Goal: Answer question/provide support: Share knowledge or assist other users

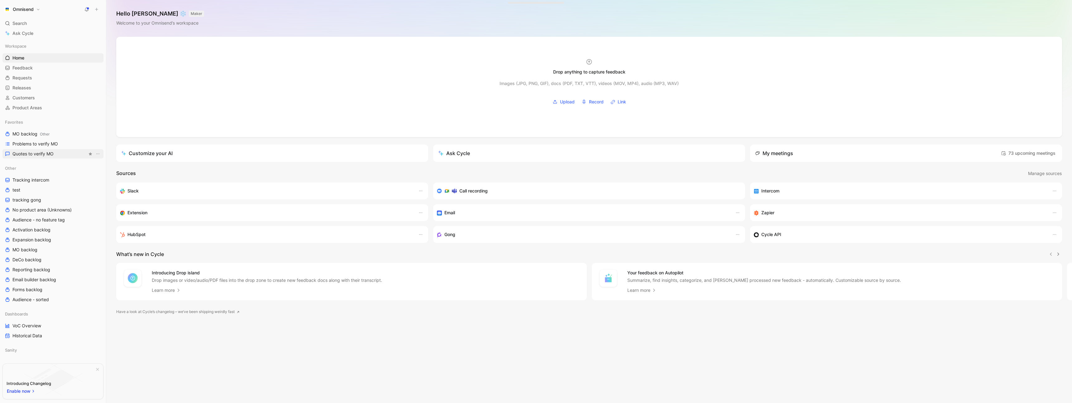
click at [40, 152] on span "Quotes to verify MO" at bounding box center [32, 154] width 41 height 6
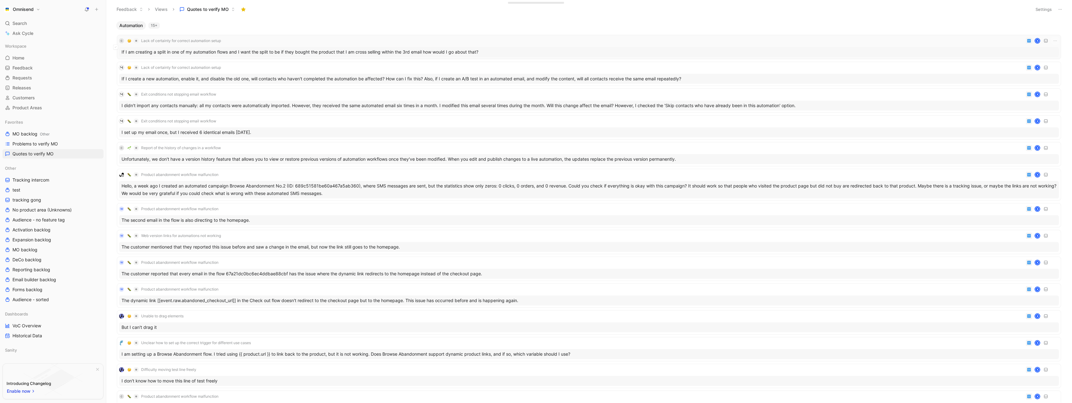
click at [271, 42] on div "C Lack of certainty for correct automation setup K" at bounding box center [589, 40] width 940 height 7
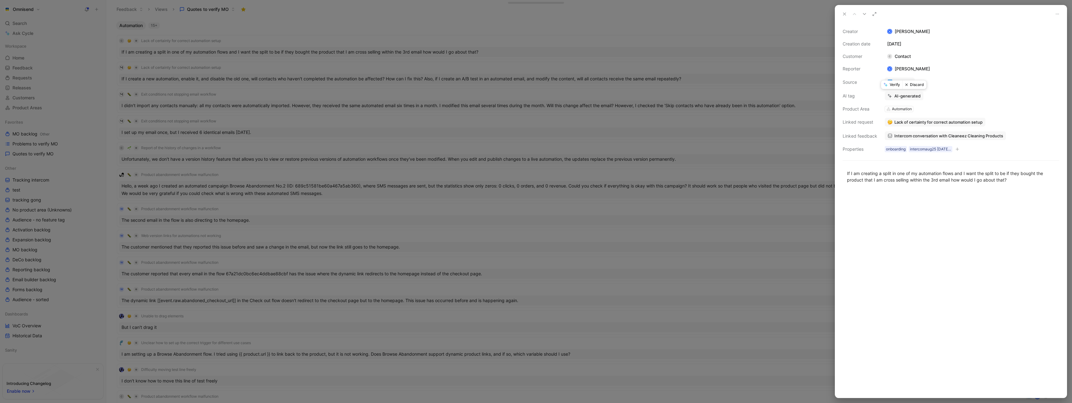
click at [892, 85] on button "Verify" at bounding box center [891, 84] width 21 height 9
click at [605, 21] on div at bounding box center [536, 201] width 1072 height 403
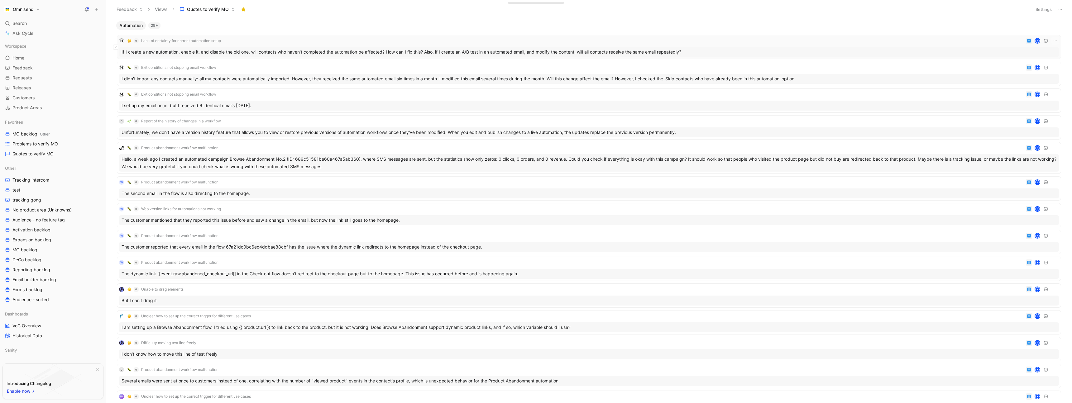
click at [292, 42] on div "Lack of certainty for correct automation setup K" at bounding box center [589, 40] width 940 height 7
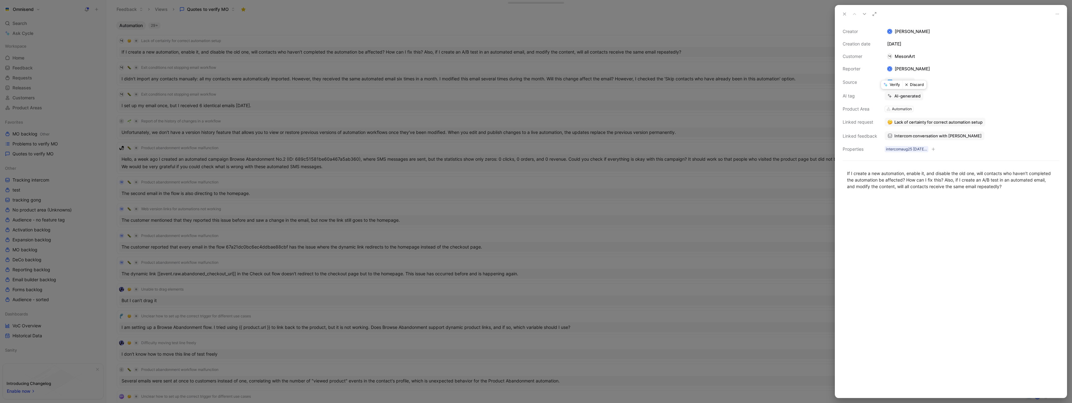
click at [894, 85] on button "Verify" at bounding box center [891, 84] width 21 height 9
click at [269, 30] on div at bounding box center [536, 201] width 1072 height 403
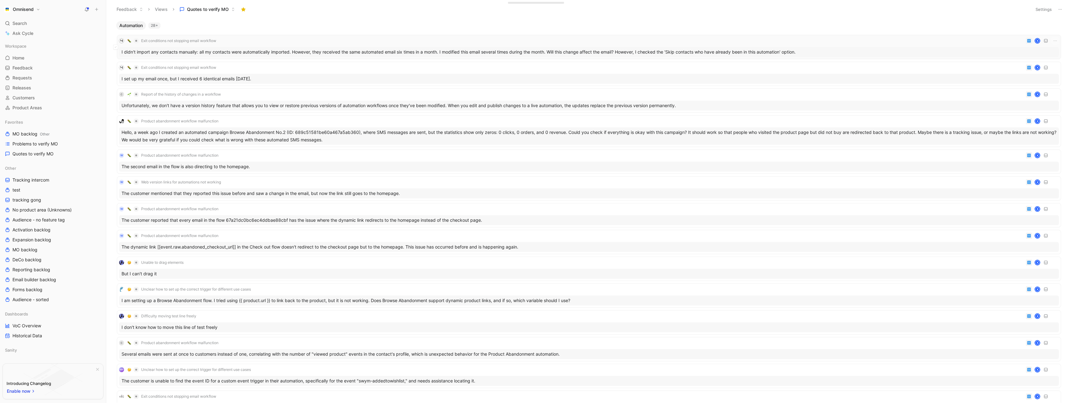
click at [278, 41] on div "Exit conditions not stopping email workflow K" at bounding box center [589, 40] width 940 height 7
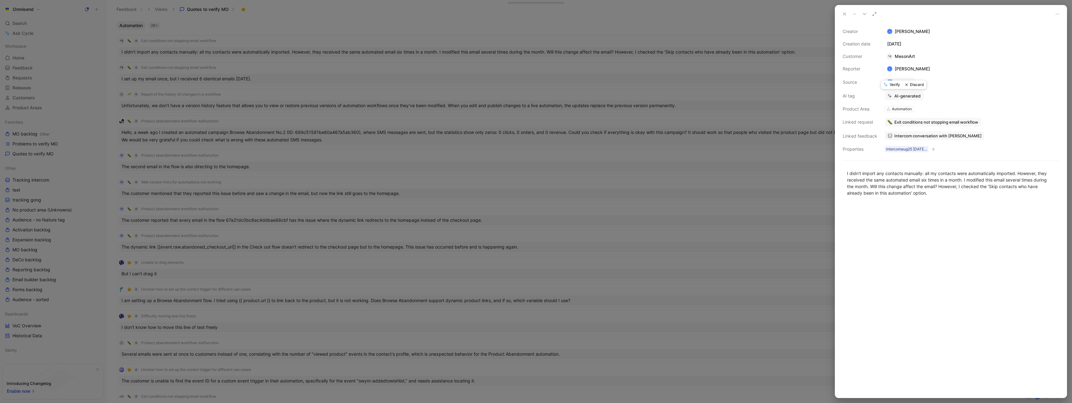
click at [893, 84] on button "Verify" at bounding box center [891, 84] width 21 height 9
click at [334, 29] on div at bounding box center [536, 201] width 1072 height 403
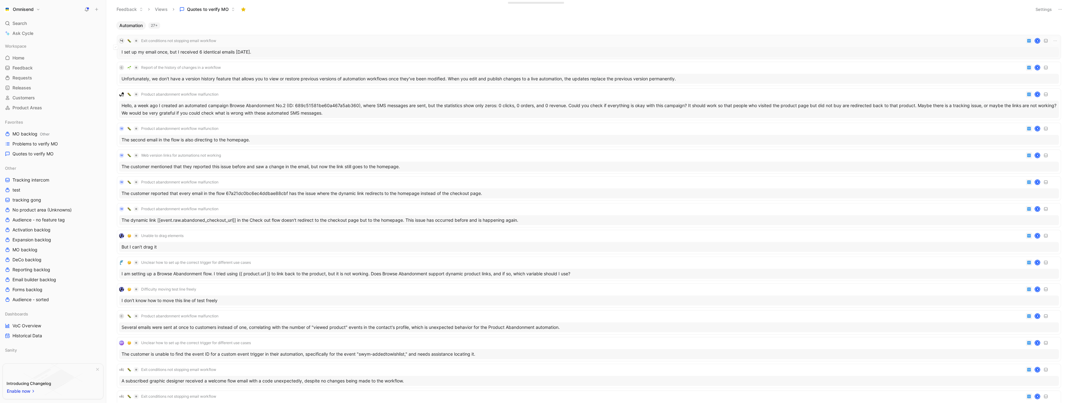
click at [308, 40] on div "Exit conditions not stopping email workflow K" at bounding box center [589, 40] width 940 height 7
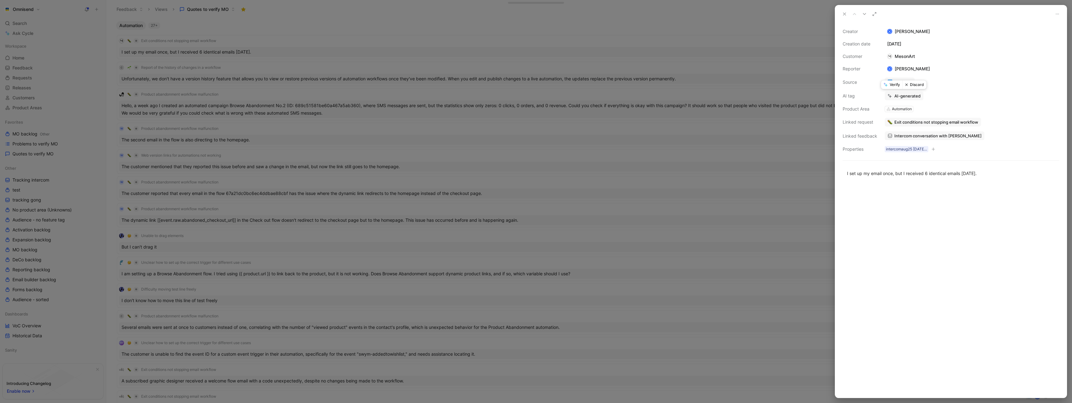
click at [896, 85] on button "Verify" at bounding box center [891, 84] width 21 height 9
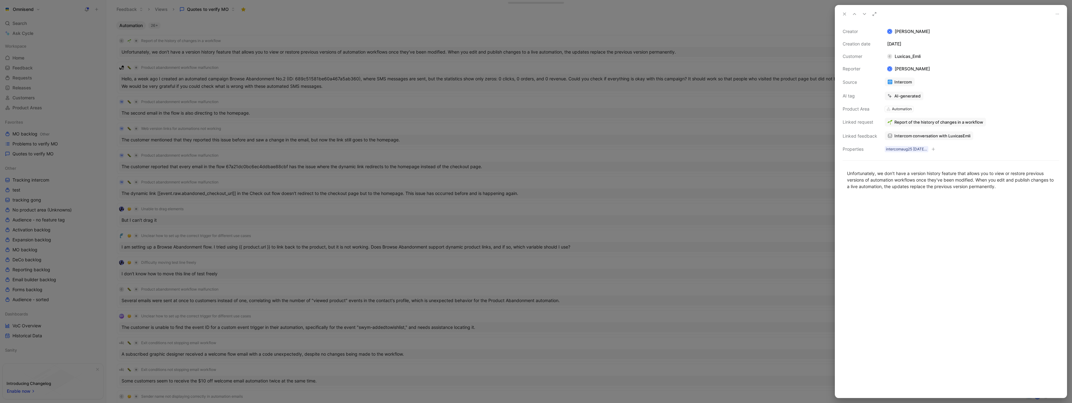
click at [264, 61] on div at bounding box center [536, 201] width 1072 height 403
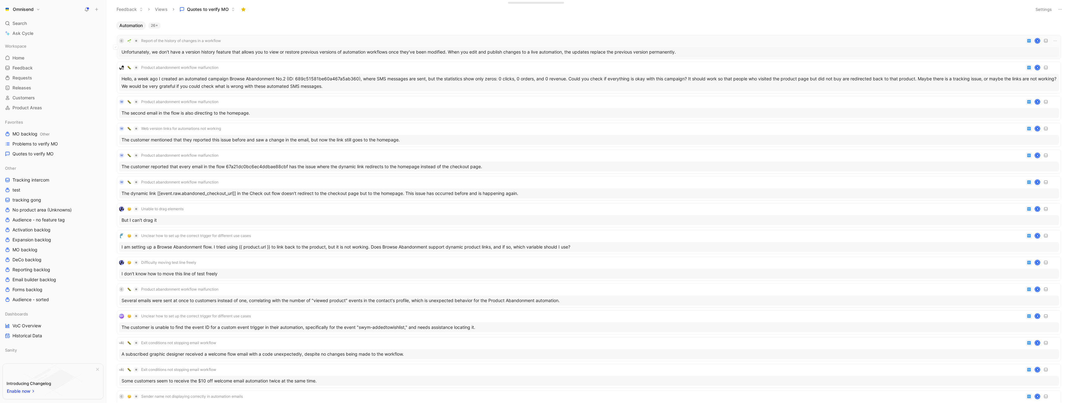
click at [280, 37] on div "C Report of the history of changes in a workflow K" at bounding box center [589, 40] width 940 height 7
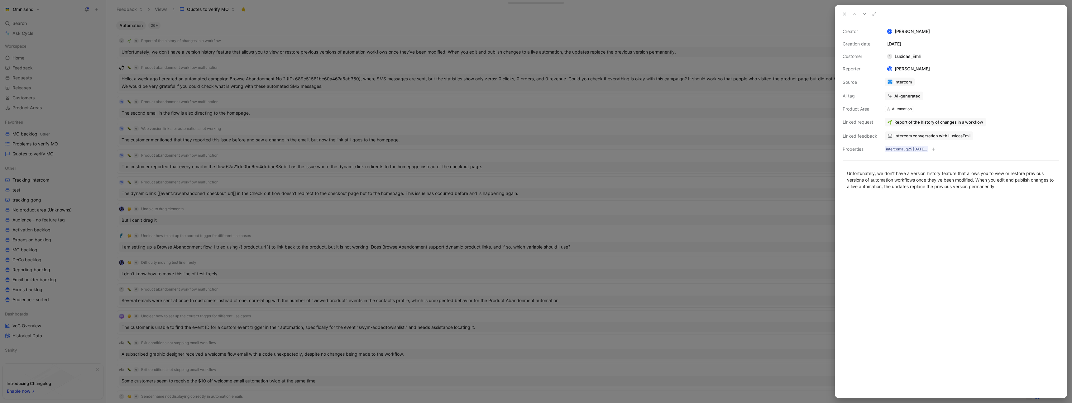
click at [917, 121] on span "Report of the history of changes in a workflow" at bounding box center [938, 122] width 89 height 6
click at [899, 109] on button "Open" at bounding box center [897, 109] width 22 height 9
click at [889, 85] on button "Verify" at bounding box center [891, 84] width 21 height 9
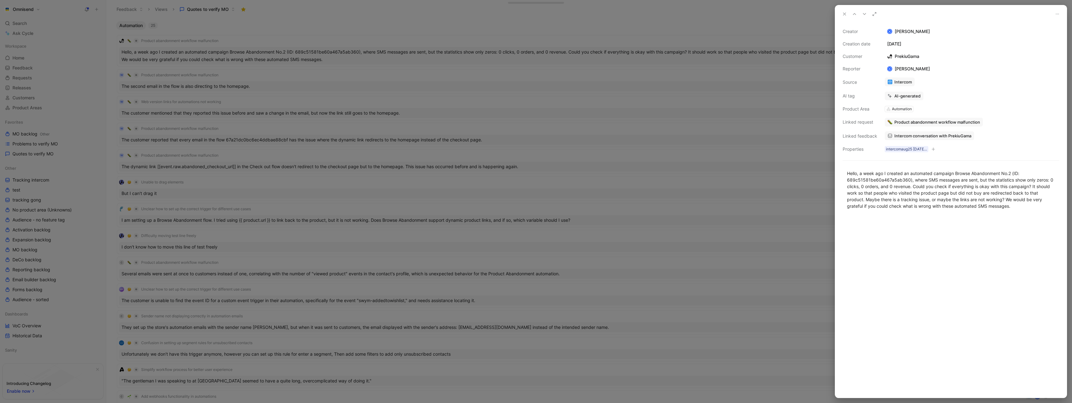
click at [322, 34] on div at bounding box center [536, 201] width 1072 height 403
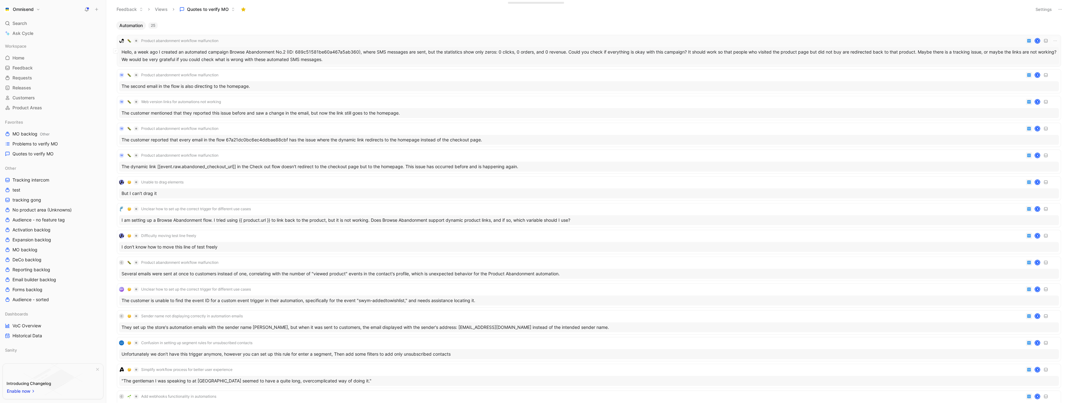
click at [281, 42] on div "Product abandonment workflow malfunction K" at bounding box center [589, 40] width 940 height 7
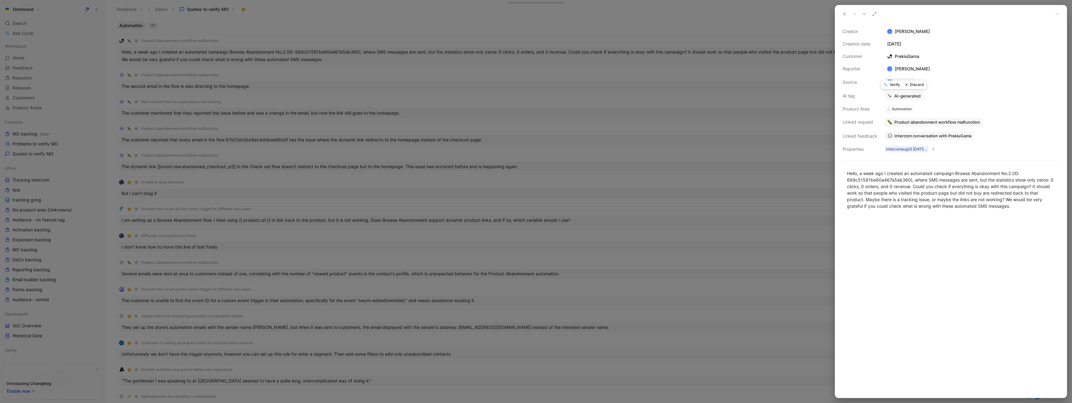
click at [892, 86] on button "Verify" at bounding box center [891, 84] width 21 height 9
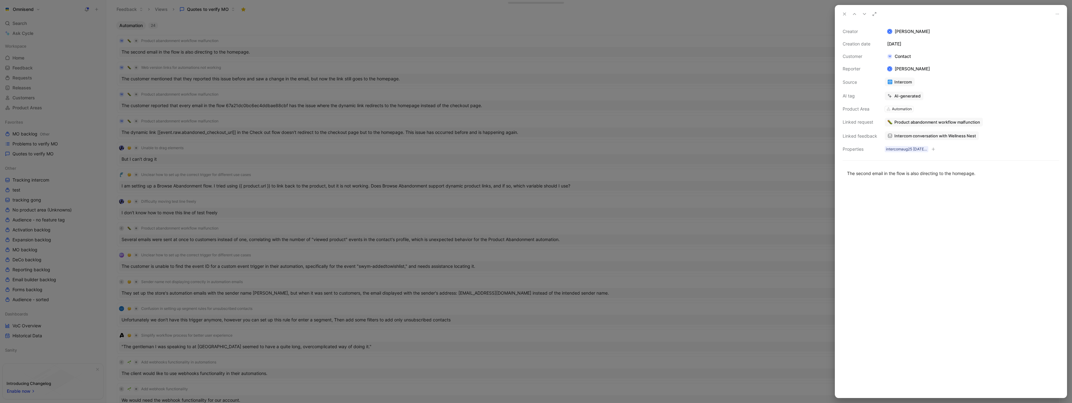
click at [389, 45] on div at bounding box center [536, 201] width 1072 height 403
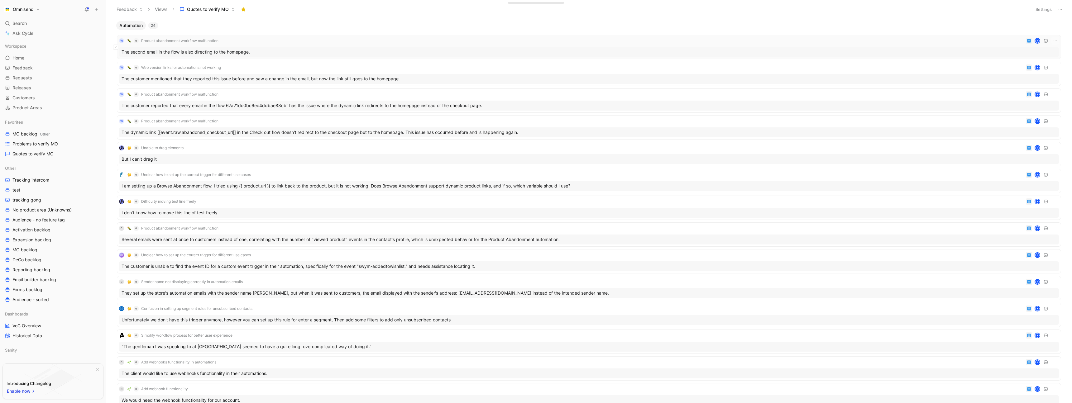
click at [375, 40] on div "W Product abandonment workflow malfunction K" at bounding box center [589, 40] width 940 height 7
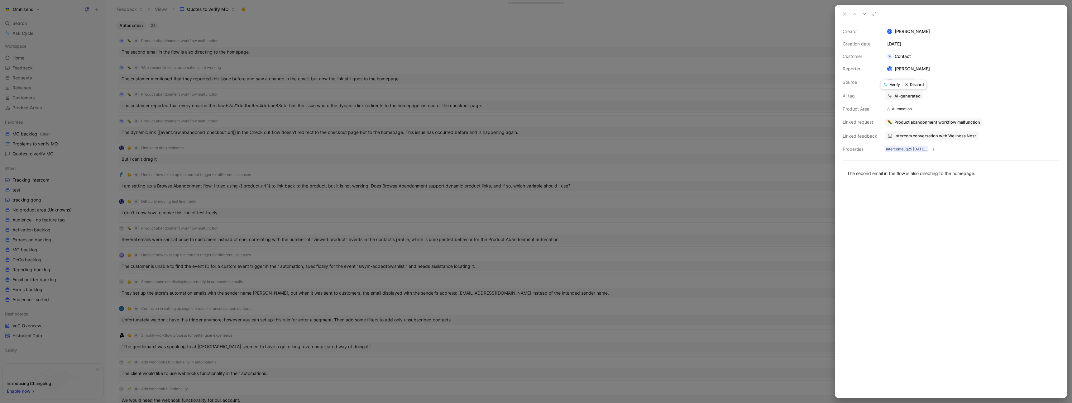
click at [894, 85] on button "Verify" at bounding box center [891, 84] width 21 height 9
click at [359, 39] on div at bounding box center [536, 201] width 1072 height 403
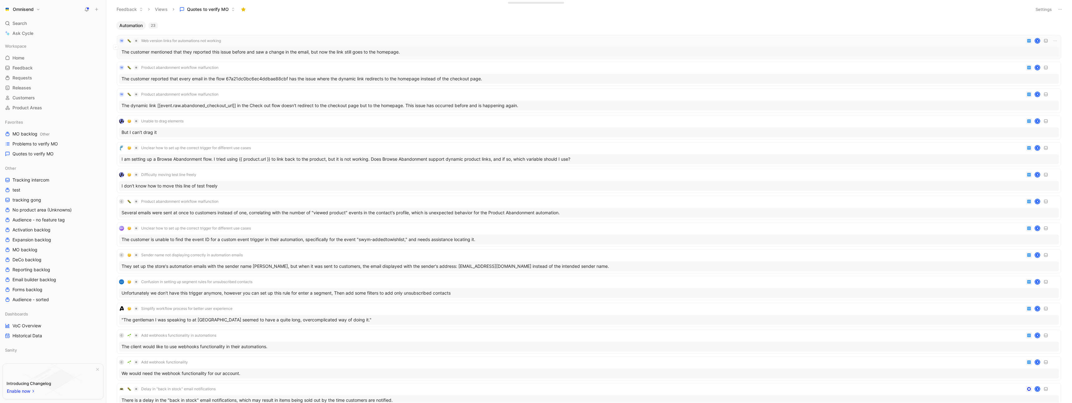
click at [359, 39] on div "W Web version links for automations not working K" at bounding box center [589, 40] width 940 height 7
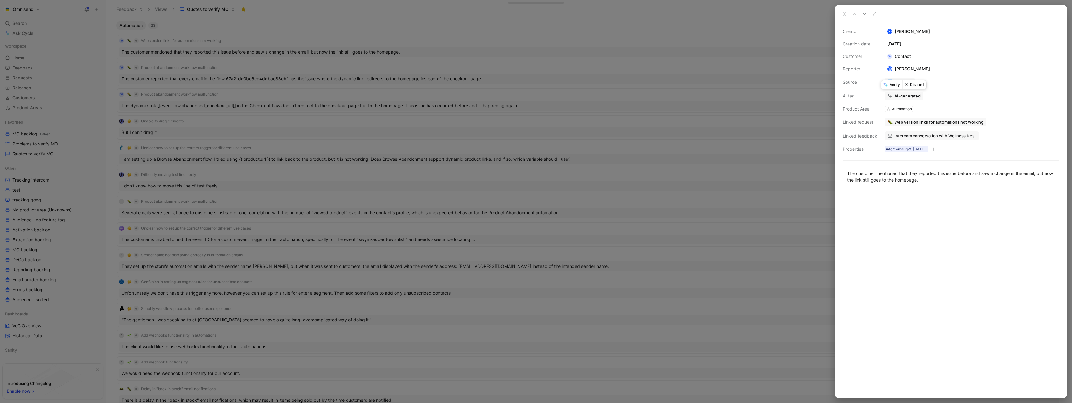
click at [891, 85] on button "Verify" at bounding box center [891, 84] width 21 height 9
click at [308, 37] on div at bounding box center [536, 201] width 1072 height 403
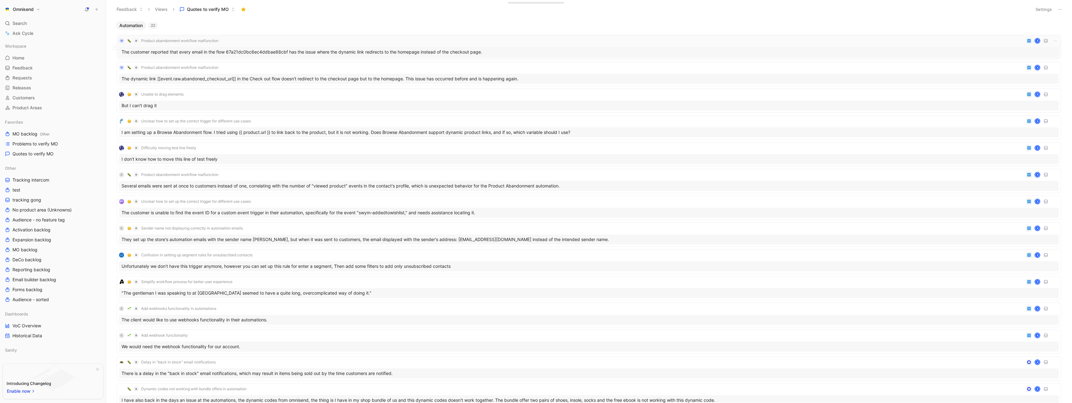
click at [303, 40] on div "W Product abandonment workflow malfunction K" at bounding box center [589, 40] width 940 height 7
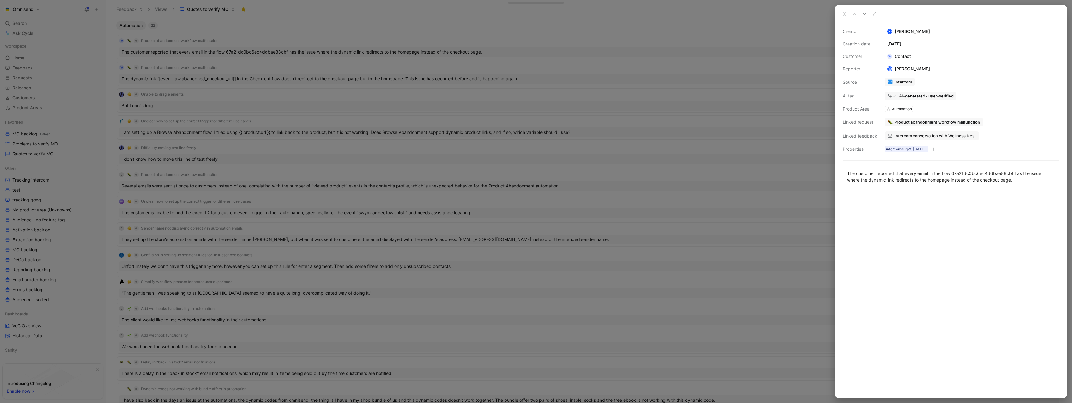
click at [746, 89] on div at bounding box center [536, 201] width 1072 height 403
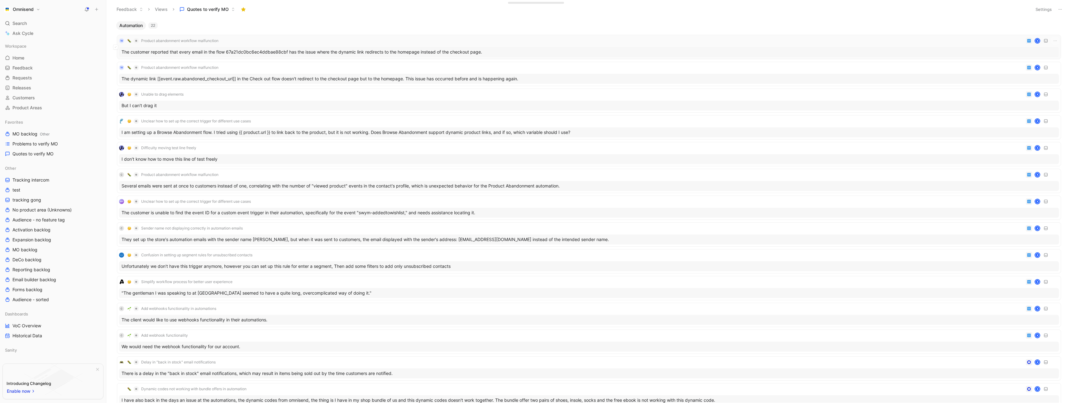
click at [336, 38] on div "W Product abandonment workflow malfunction K" at bounding box center [589, 40] width 940 height 7
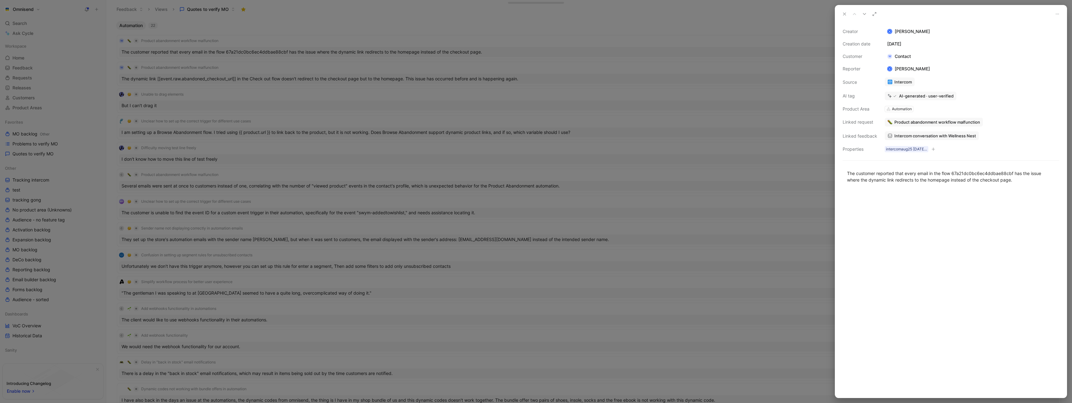
drag, startPoint x: 627, startPoint y: 54, endPoint x: 600, endPoint y: 51, distance: 26.6
click at [627, 54] on div at bounding box center [536, 201] width 1072 height 403
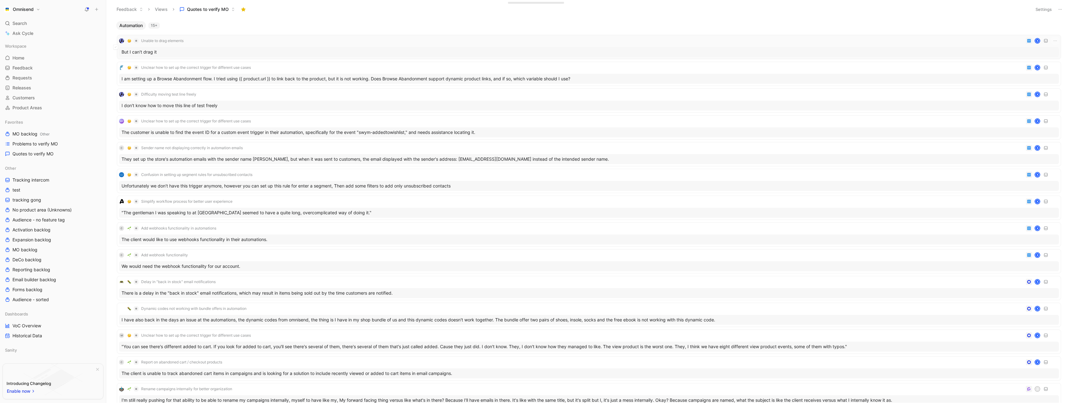
click at [259, 41] on div "Unable to drag elements K" at bounding box center [589, 40] width 940 height 7
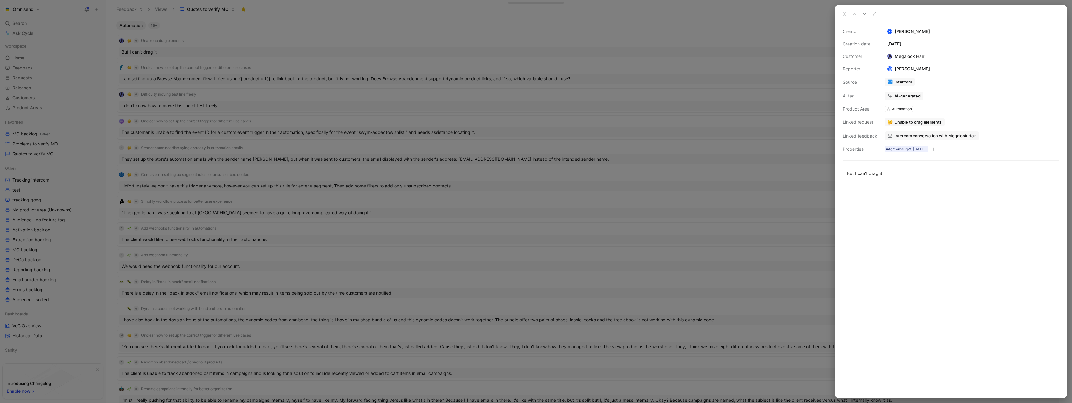
click at [938, 136] on span "Intercom conversation with Megalook Hair" at bounding box center [935, 136] width 82 height 6
click at [914, 85] on button "Discard" at bounding box center [914, 84] width 24 height 9
click at [758, 87] on div at bounding box center [536, 201] width 1072 height 403
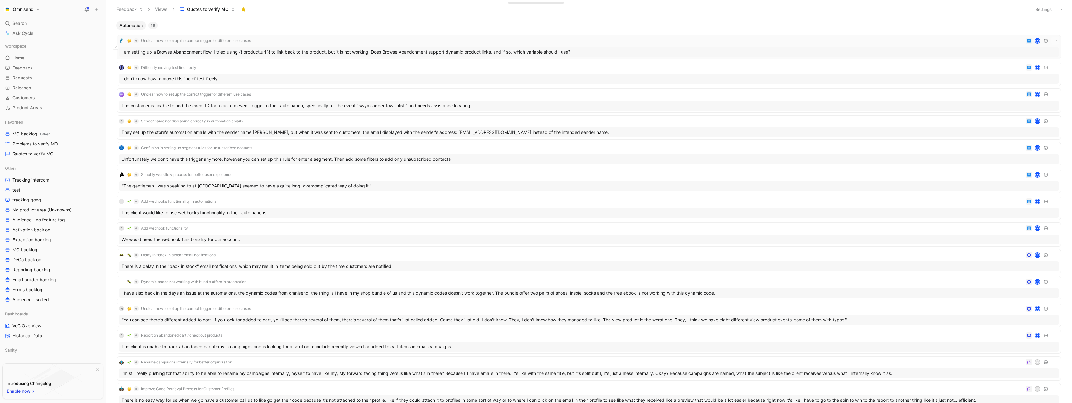
click at [379, 37] on div "Unclear how to set up the correct trigger for different use cases K" at bounding box center [589, 40] width 940 height 7
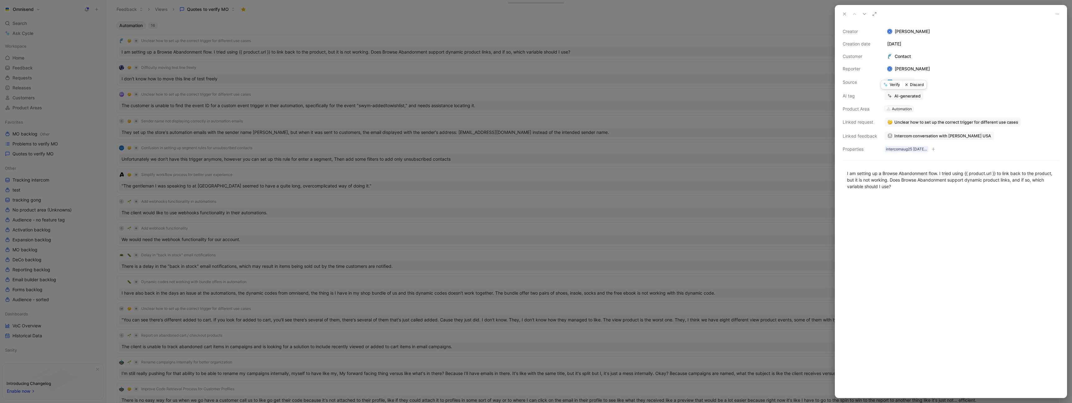
click at [893, 84] on button "Verify" at bounding box center [891, 84] width 21 height 9
click at [324, 30] on div at bounding box center [536, 201] width 1072 height 403
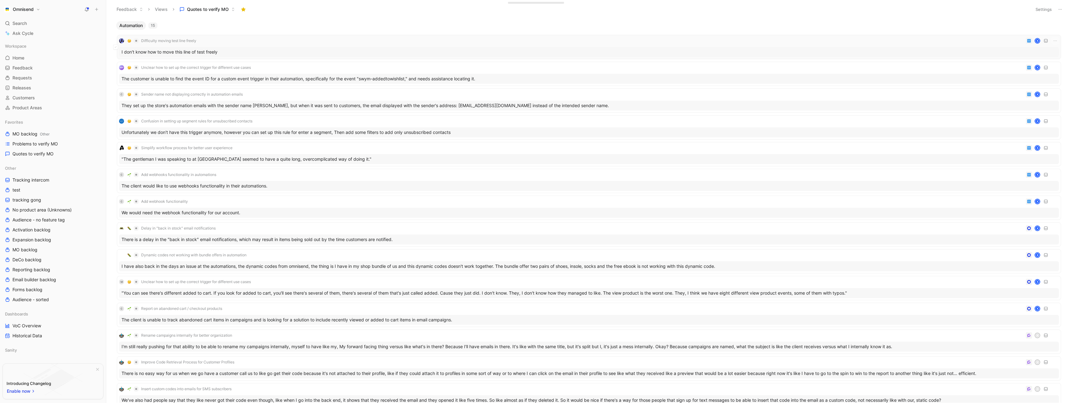
click at [293, 39] on div "Difficulty moving test line freely K" at bounding box center [589, 40] width 940 height 7
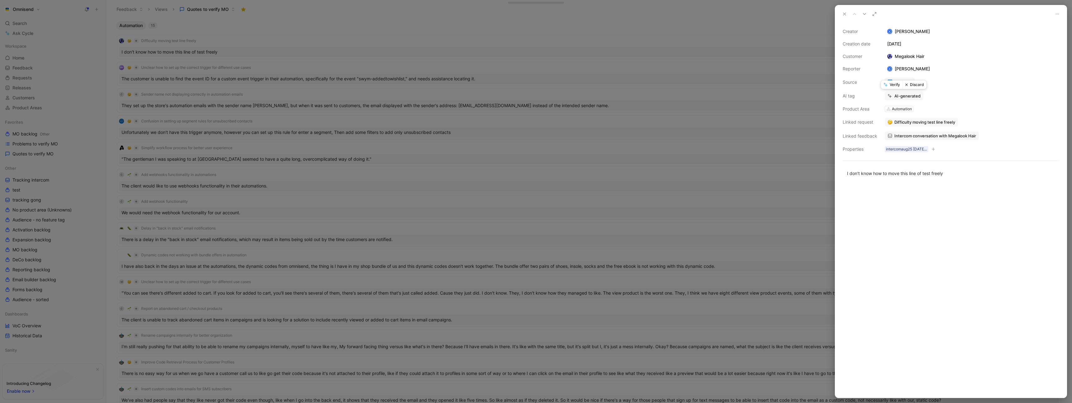
click at [917, 85] on button "Discard" at bounding box center [914, 84] width 24 height 9
click at [302, 22] on div at bounding box center [536, 201] width 1072 height 403
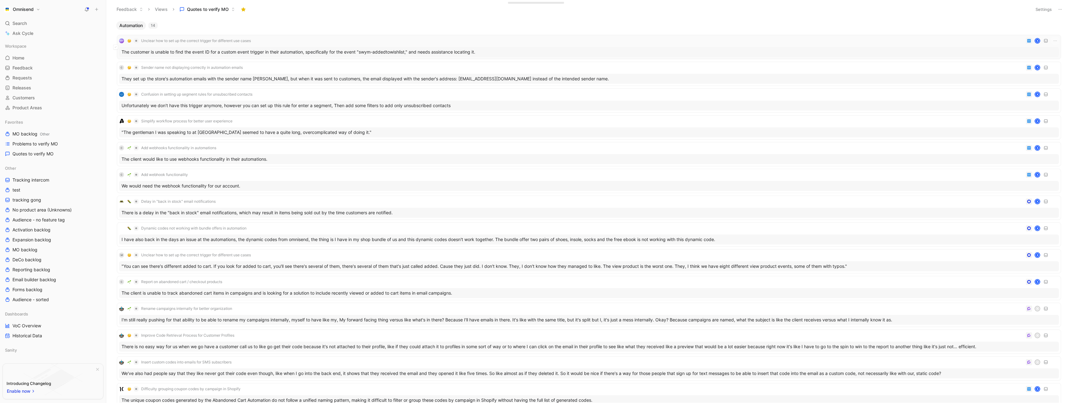
click at [312, 37] on div "Unclear how to set up the correct trigger for different use cases K" at bounding box center [589, 40] width 940 height 7
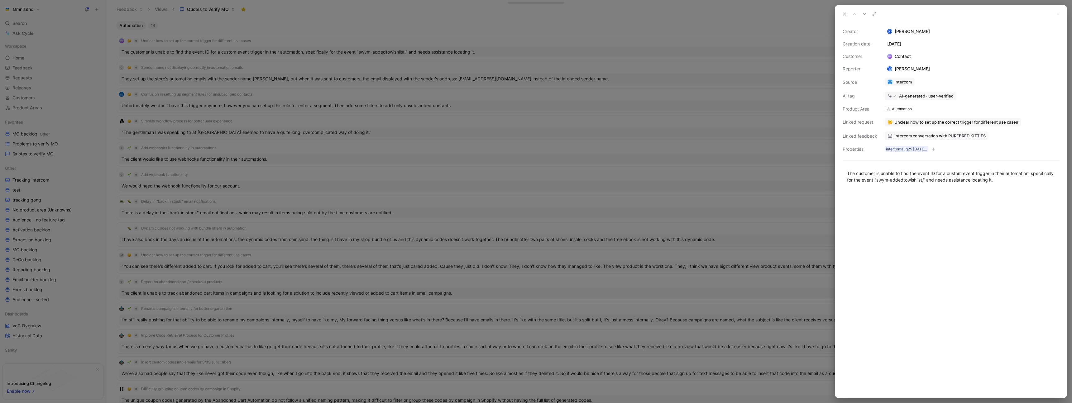
click at [552, 36] on div at bounding box center [536, 201] width 1072 height 403
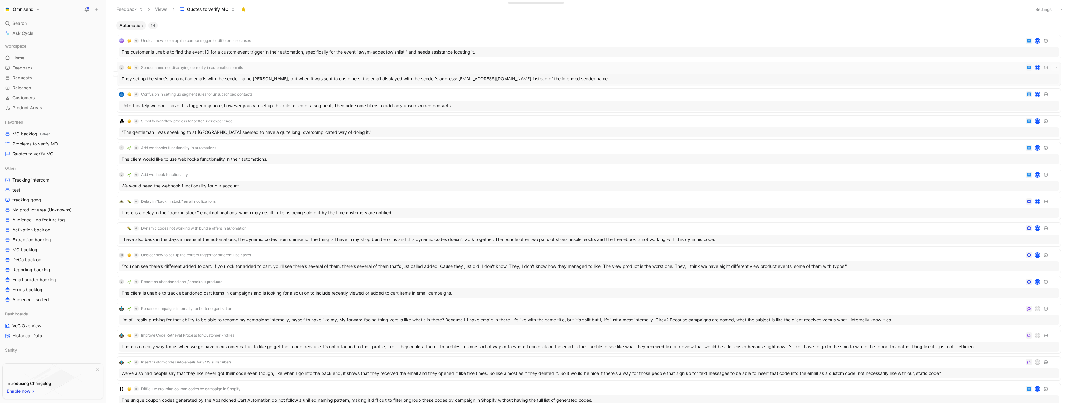
click at [346, 68] on div "C Sender name not displaying correctly in automation emails K" at bounding box center [589, 67] width 940 height 7
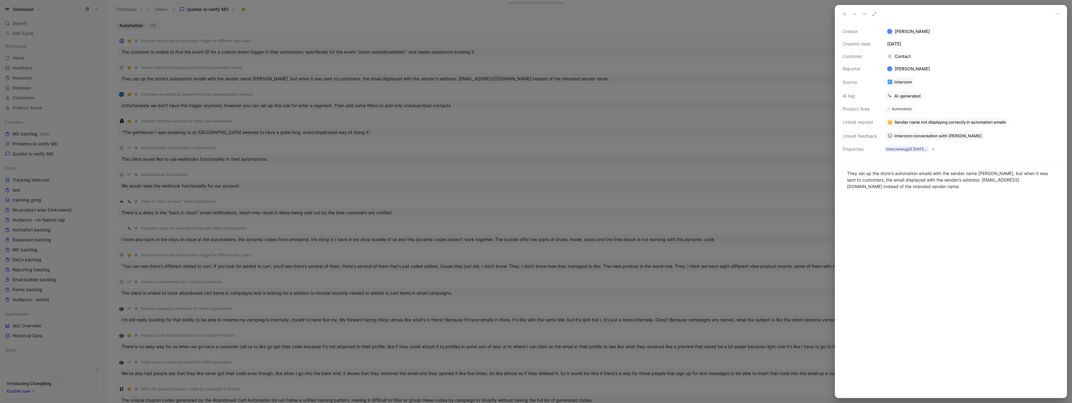
click at [339, 34] on div at bounding box center [536, 201] width 1072 height 403
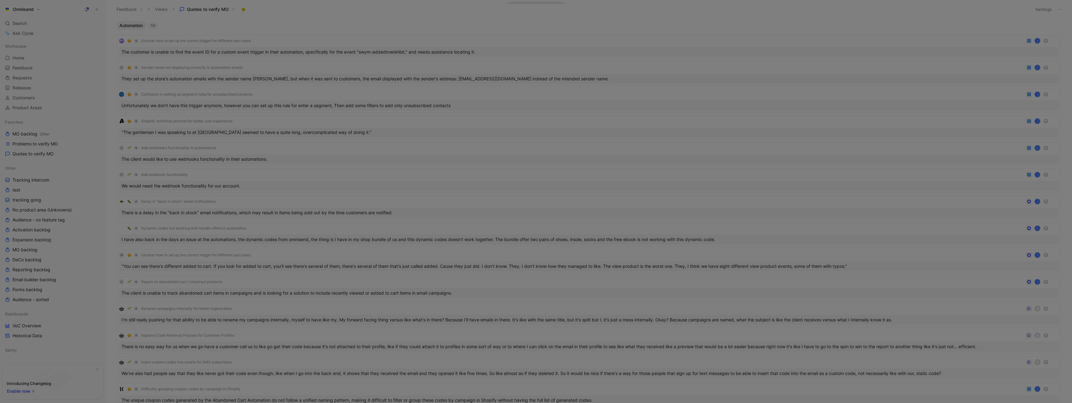
click at [332, 40] on div "Unclear how to set up the correct trigger for different use cases K" at bounding box center [589, 40] width 940 height 7
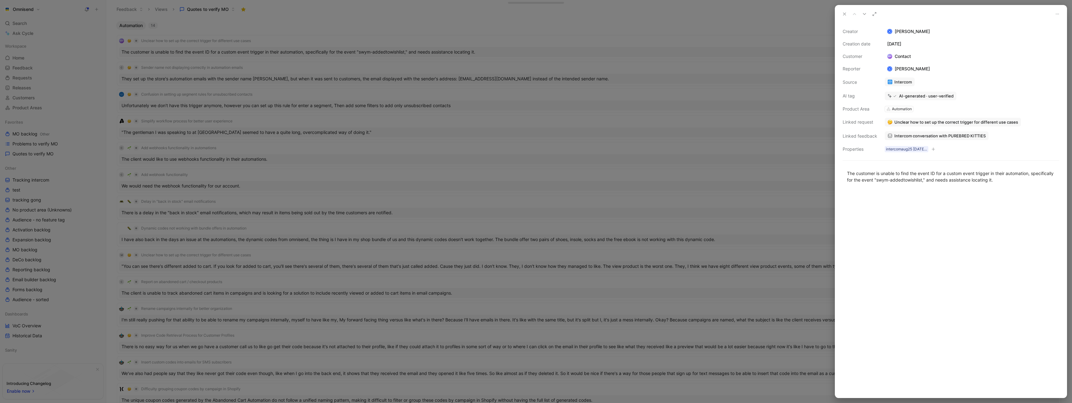
click at [335, 29] on div at bounding box center [536, 201] width 1072 height 403
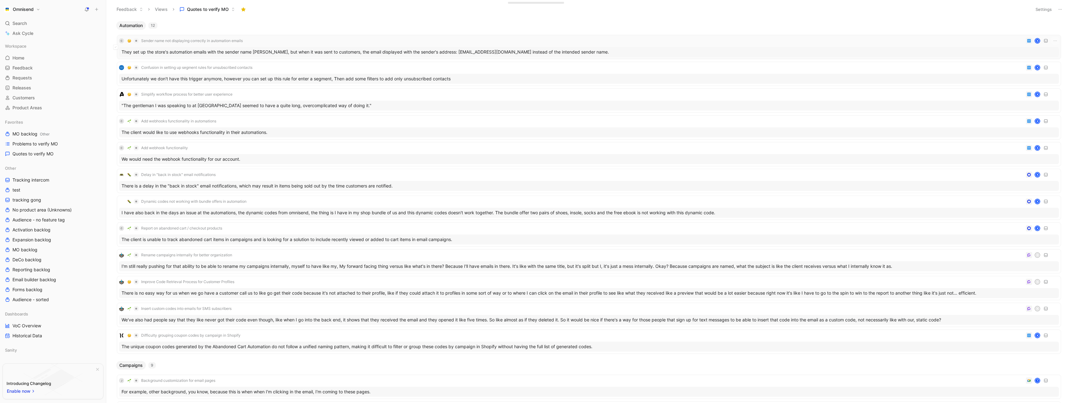
click at [330, 38] on div "C Sender name not displaying correctly in automation emails K" at bounding box center [589, 40] width 940 height 7
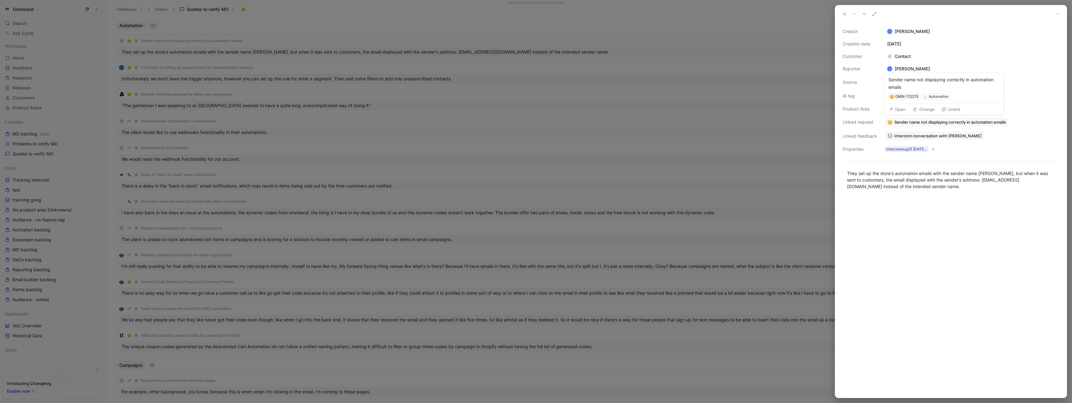
click at [898, 109] on button "Open" at bounding box center [897, 109] width 22 height 9
click at [926, 111] on button "Change" at bounding box center [923, 109] width 28 height 9
click at [957, 122] on span "Sender name not displaying correctly in automation emails" at bounding box center [950, 122] width 112 height 6
click at [964, 120] on span "Sender name not displaying correctly in automation emails" at bounding box center [950, 122] width 112 height 6
click at [447, 143] on div at bounding box center [536, 201] width 1072 height 403
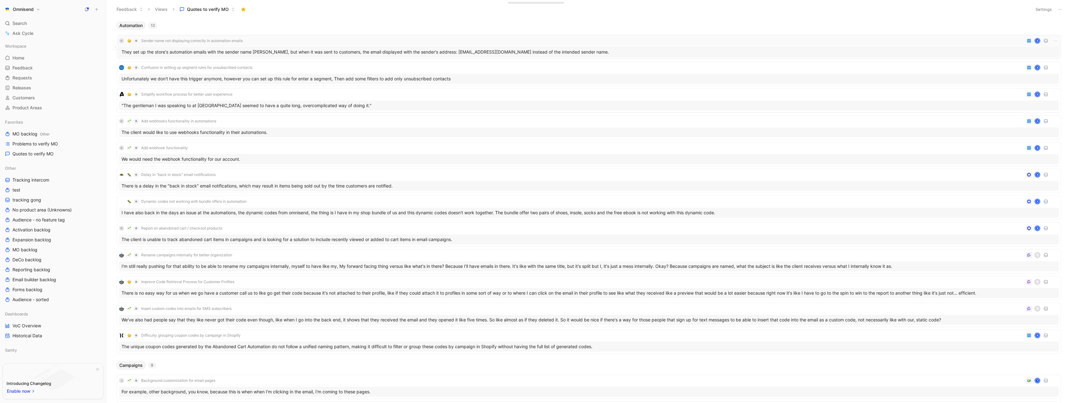
click at [287, 37] on div "C Sender name not displaying correctly in automation emails K" at bounding box center [589, 40] width 940 height 7
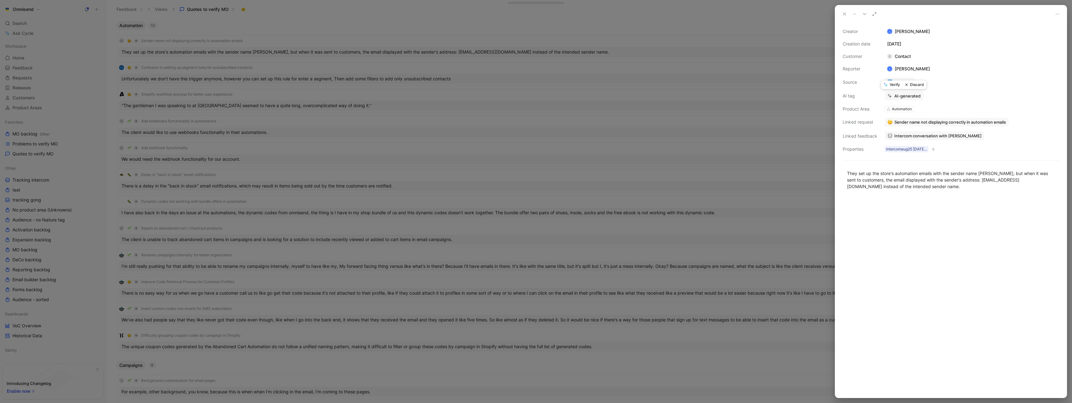
click at [918, 84] on button "Discard" at bounding box center [914, 84] width 24 height 9
click at [276, 27] on div at bounding box center [536, 201] width 1072 height 403
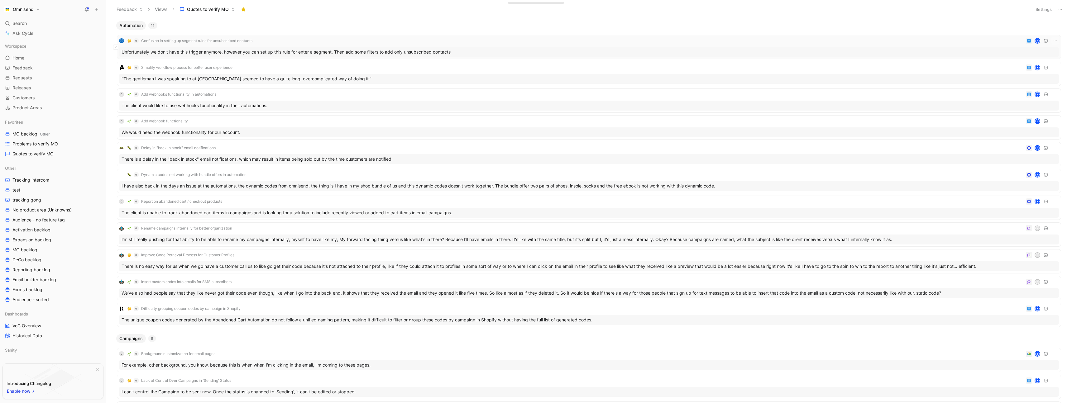
click at [341, 44] on div "Confusion in setting up segment rules for unsubscribed contacts K" at bounding box center [589, 40] width 940 height 7
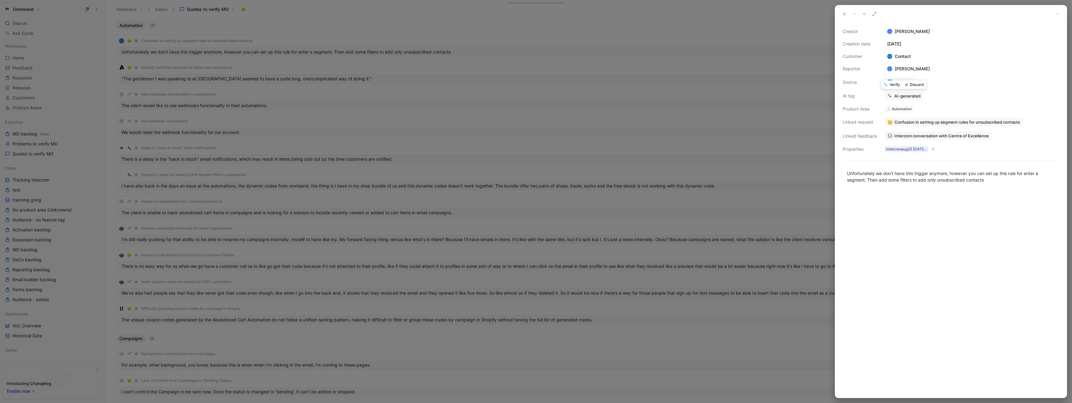
click at [914, 84] on button "Discard" at bounding box center [914, 84] width 24 height 9
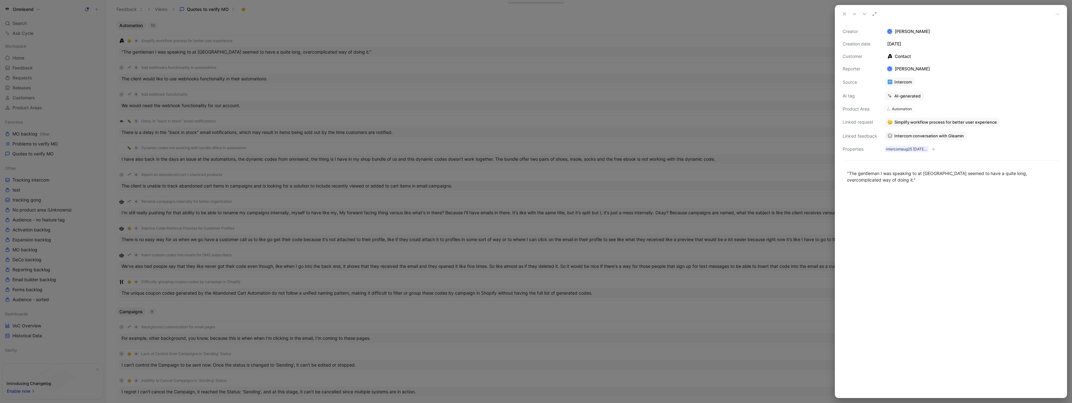
click at [331, 32] on div at bounding box center [536, 201] width 1072 height 403
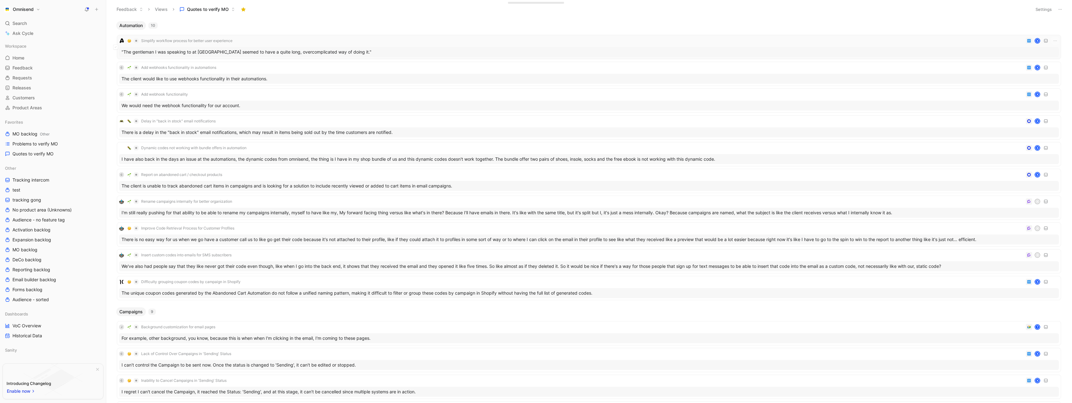
click at [329, 42] on div "Simplify workflow process for better user experience K" at bounding box center [589, 40] width 940 height 7
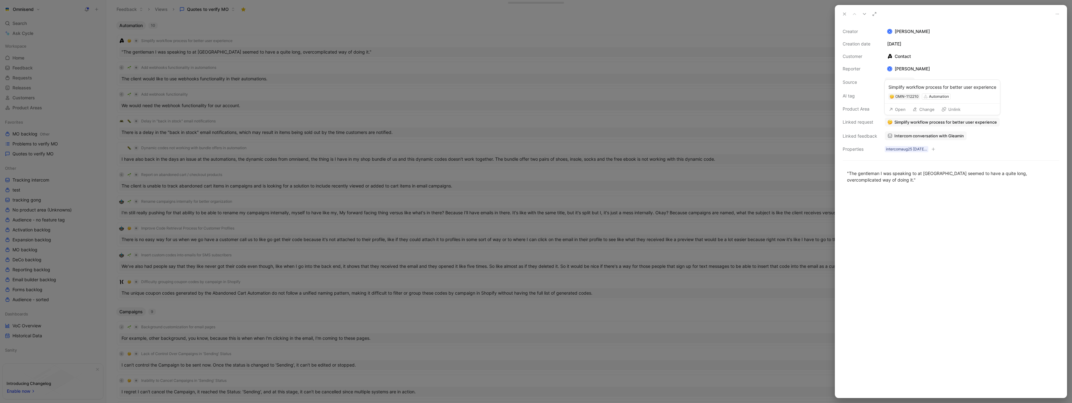
click at [902, 110] on button "Open" at bounding box center [897, 109] width 22 height 9
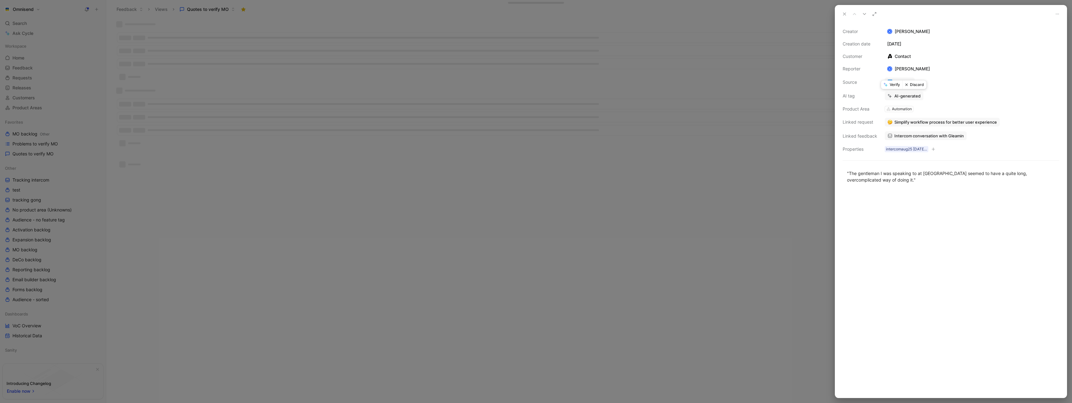
click at [918, 83] on button "Discard" at bounding box center [914, 84] width 24 height 9
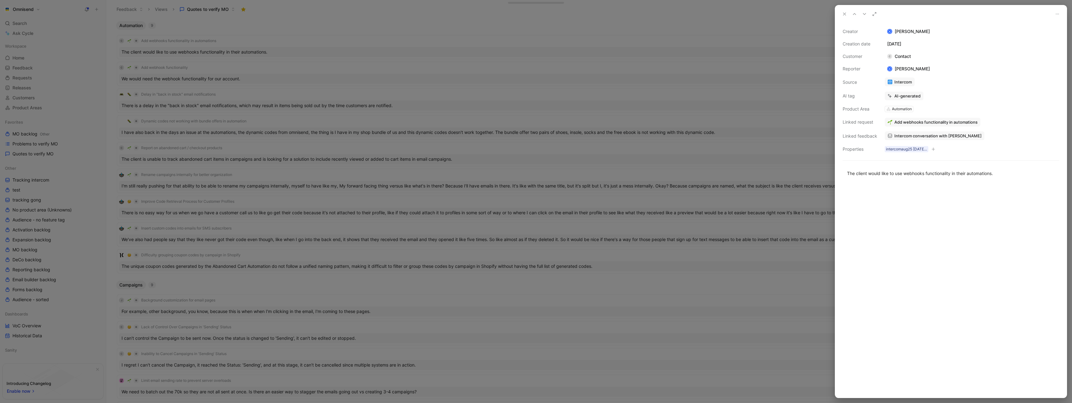
click at [694, 73] on div at bounding box center [536, 201] width 1072 height 403
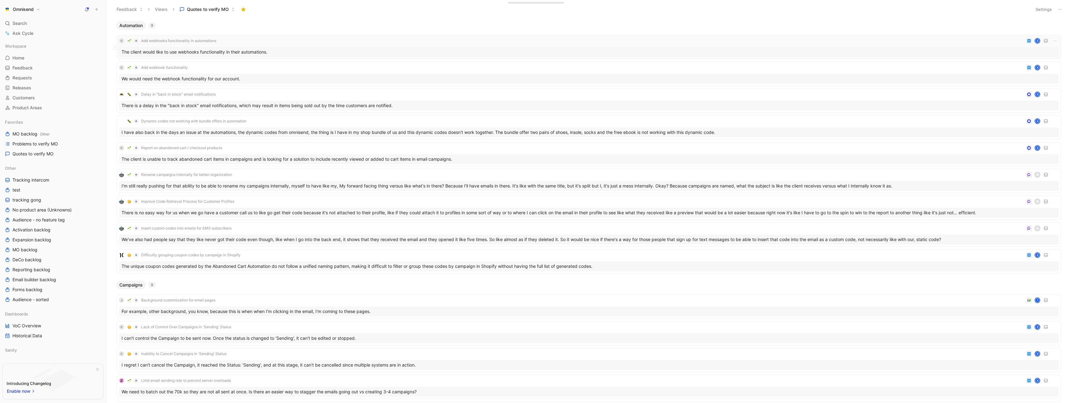
click at [434, 41] on div "C Add webhooks functionality in automations K" at bounding box center [589, 40] width 940 height 7
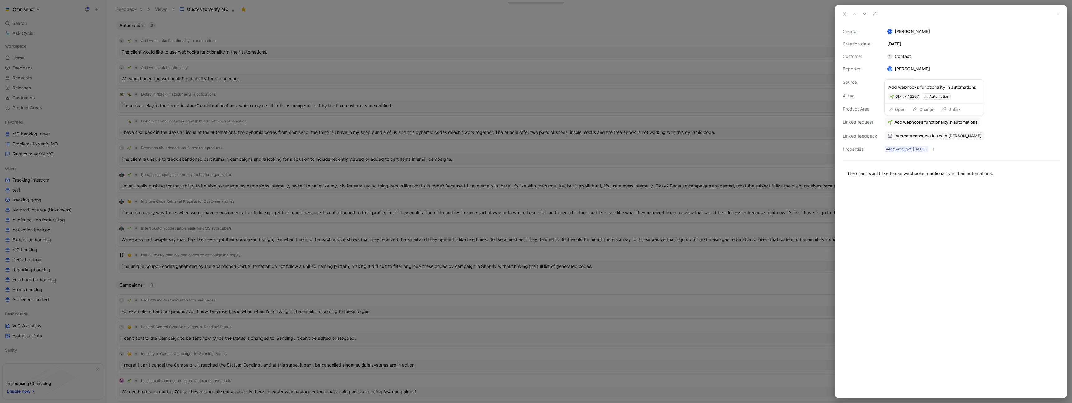
click at [898, 110] on button "Open" at bounding box center [897, 109] width 22 height 9
click at [337, 52] on div at bounding box center [536, 201] width 1072 height 403
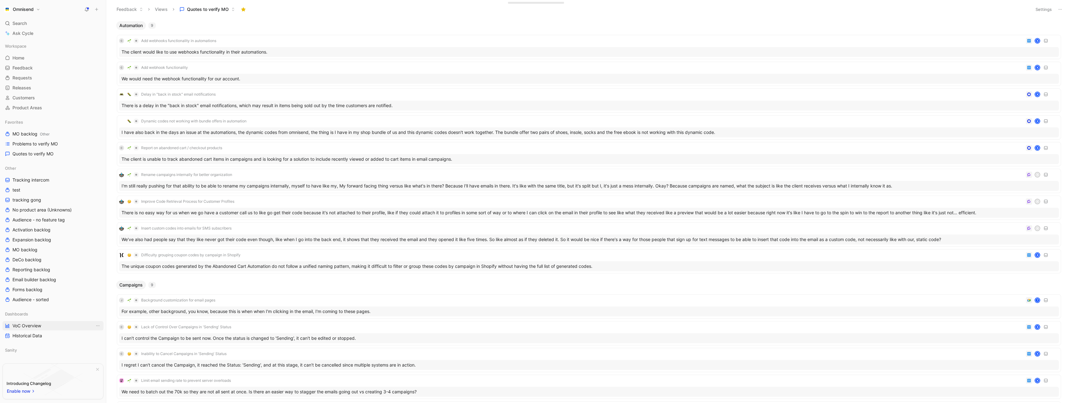
click at [33, 325] on span "VoC Overview" at bounding box center [26, 326] width 29 height 6
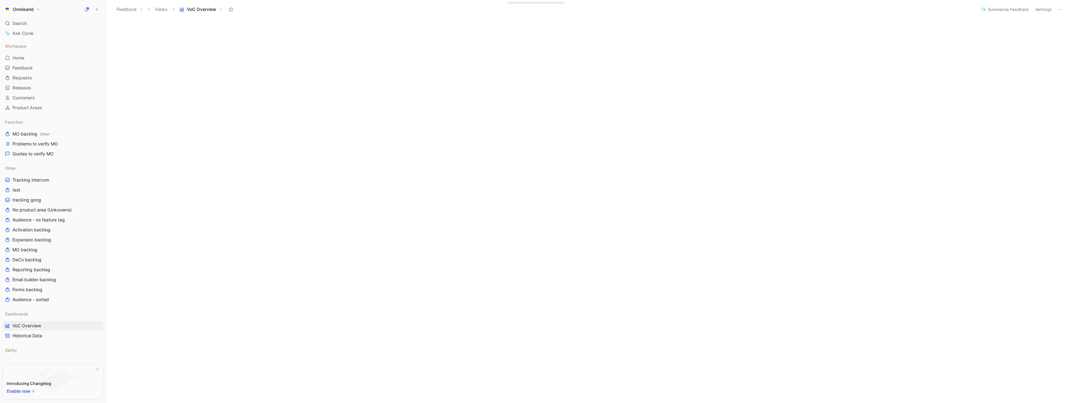
scroll to position [391, 0]
click at [50, 155] on span "Quotes to verify MO" at bounding box center [32, 154] width 41 height 6
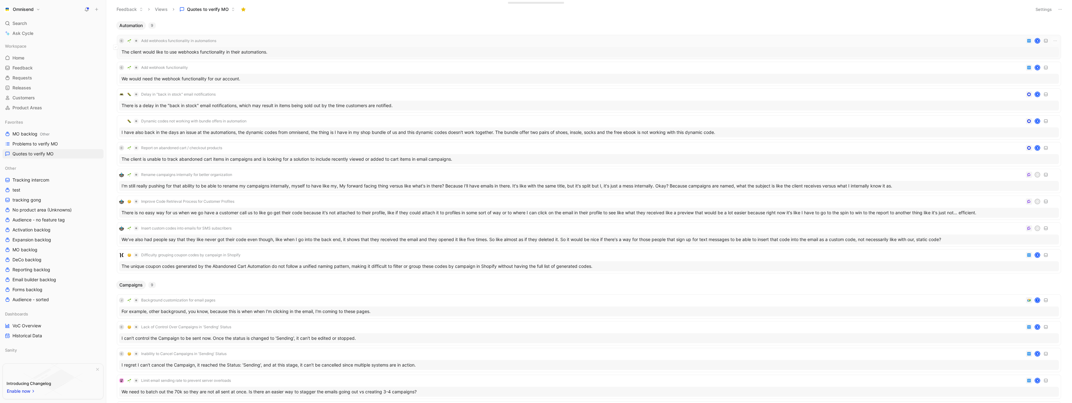
click at [263, 46] on div "C Add webhooks functionality in automations K The client would like to use webh…" at bounding box center [589, 47] width 940 height 20
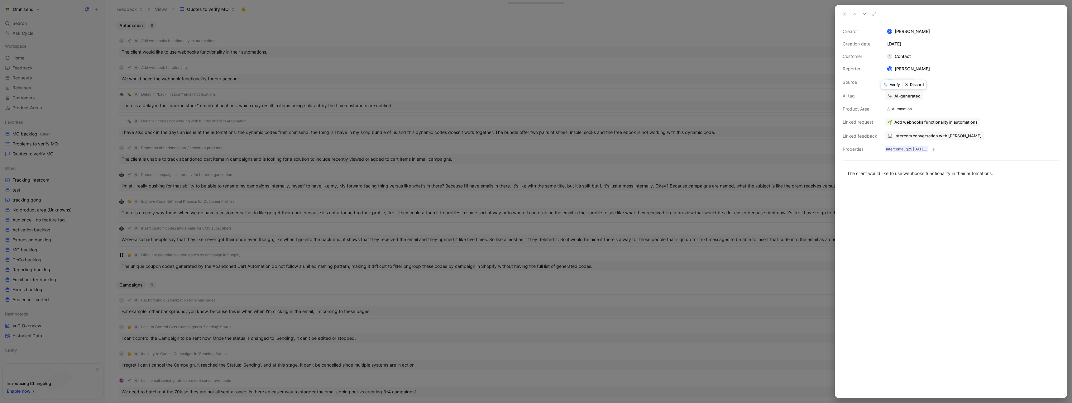
click at [893, 84] on button "Verify" at bounding box center [891, 84] width 21 height 9
click at [267, 31] on div at bounding box center [536, 201] width 1072 height 403
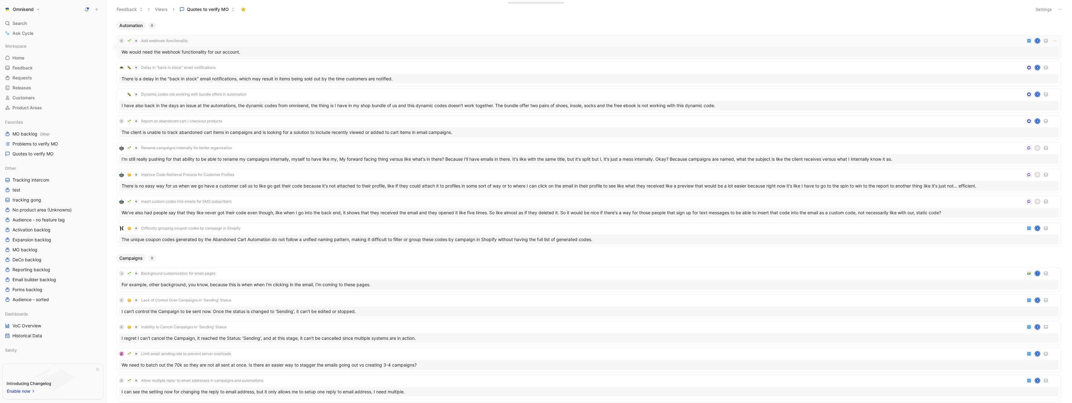
click at [264, 40] on div "C Add webhook functionality K" at bounding box center [589, 40] width 940 height 7
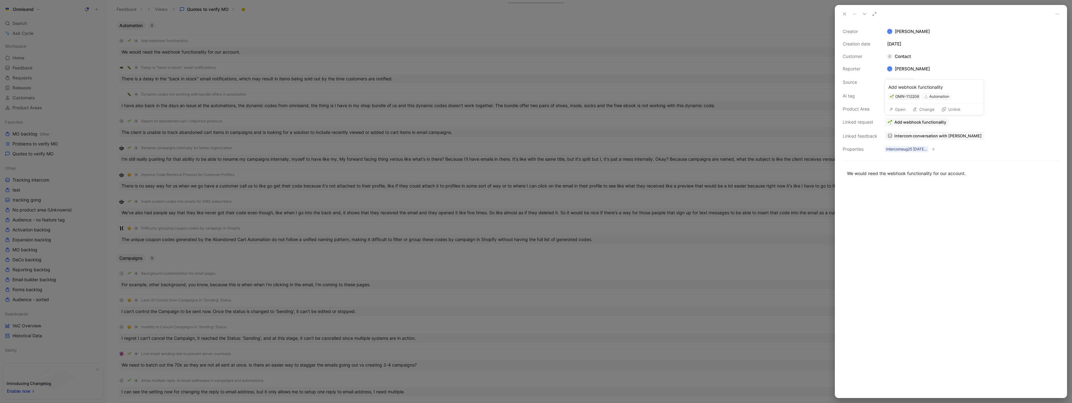
click at [899, 110] on button "Open" at bounding box center [897, 109] width 22 height 9
click at [926, 122] on span "Add webhook functionality" at bounding box center [920, 122] width 52 height 6
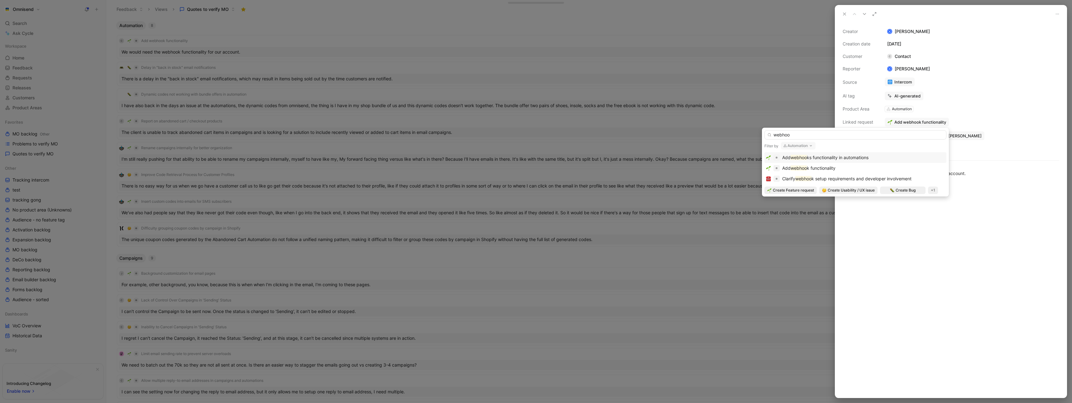
type input "webhoo"
click at [867, 156] on span "ks functionality in automations" at bounding box center [838, 157] width 62 height 5
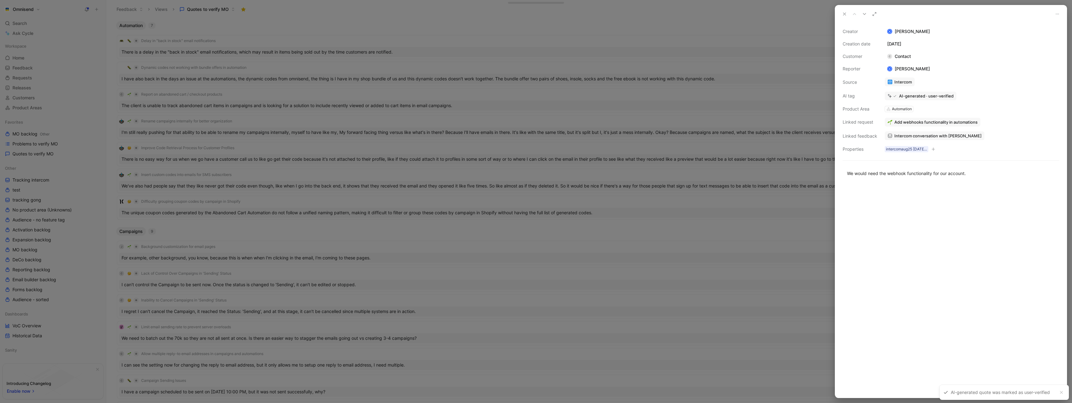
click at [556, 30] on div at bounding box center [536, 201] width 1072 height 403
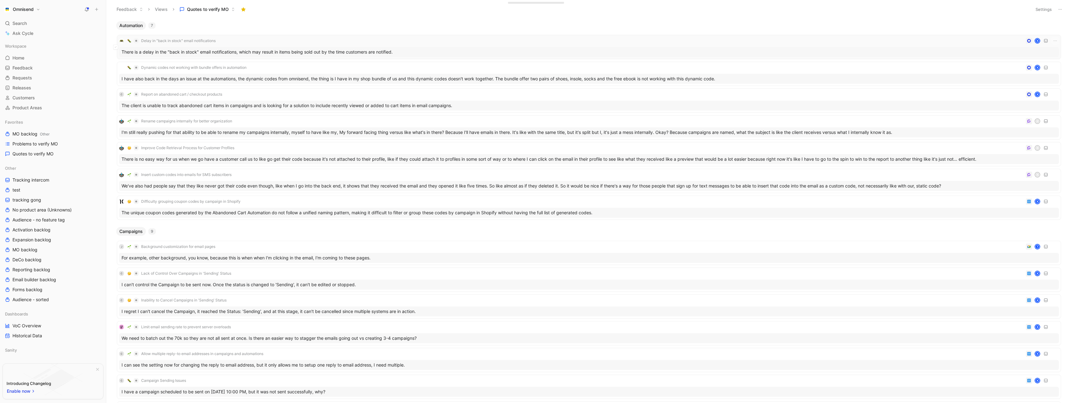
click at [417, 41] on div "Delay in "back in stock" email notifications K" at bounding box center [589, 40] width 940 height 7
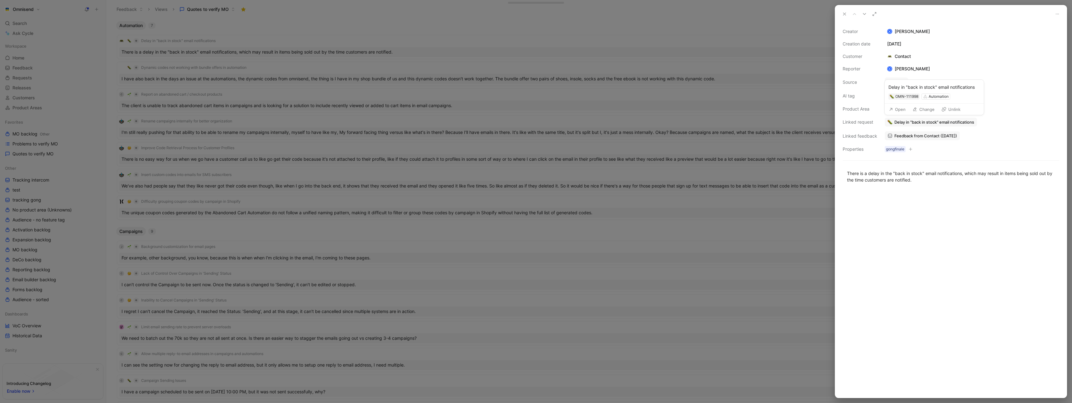
click at [896, 108] on button "Open" at bounding box center [897, 109] width 22 height 9
click at [920, 87] on button "Discard" at bounding box center [914, 84] width 24 height 9
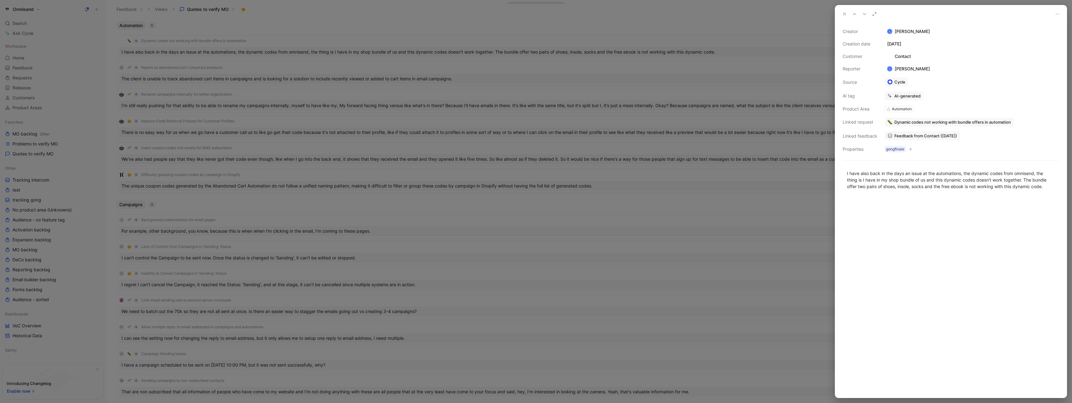
click at [321, 34] on div at bounding box center [536, 201] width 1072 height 403
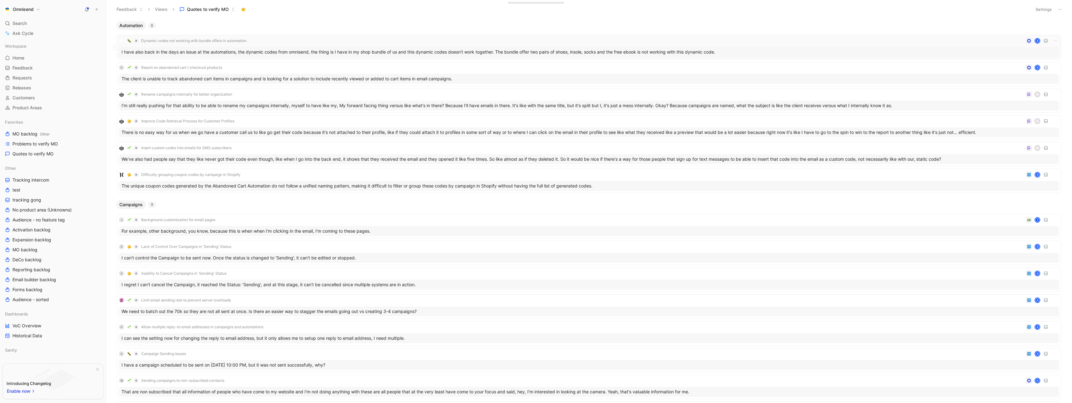
click at [317, 40] on div "Dynamic codes not working with bundle offers in automation K" at bounding box center [589, 40] width 940 height 7
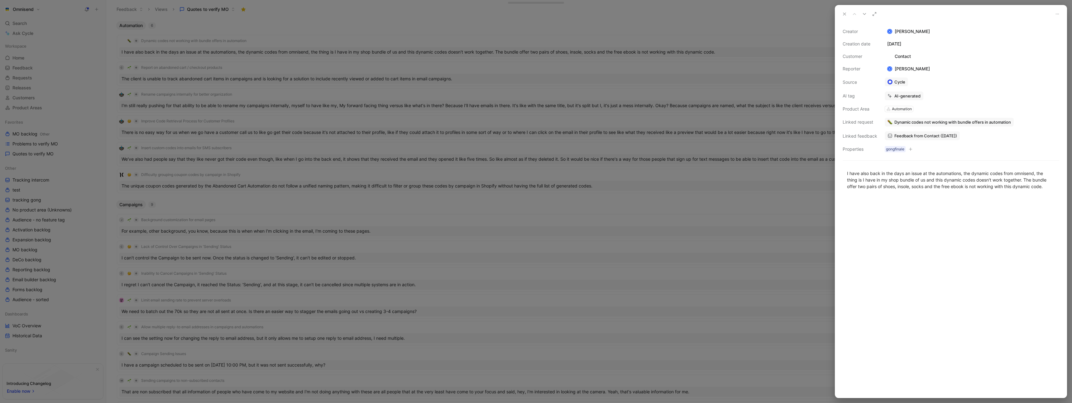
click at [390, 25] on div at bounding box center [536, 201] width 1072 height 403
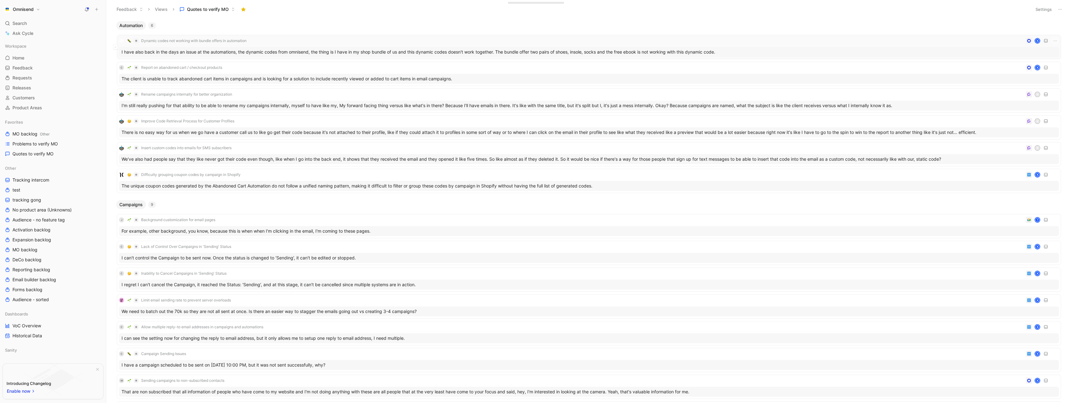
click at [349, 39] on div "Dynamic codes not working with bundle offers in automation K" at bounding box center [589, 40] width 940 height 7
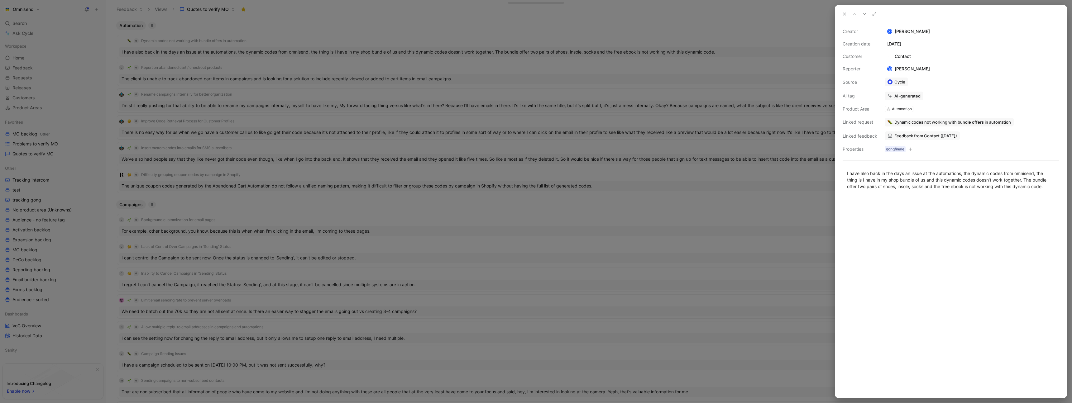
click at [445, 36] on div at bounding box center [536, 201] width 1072 height 403
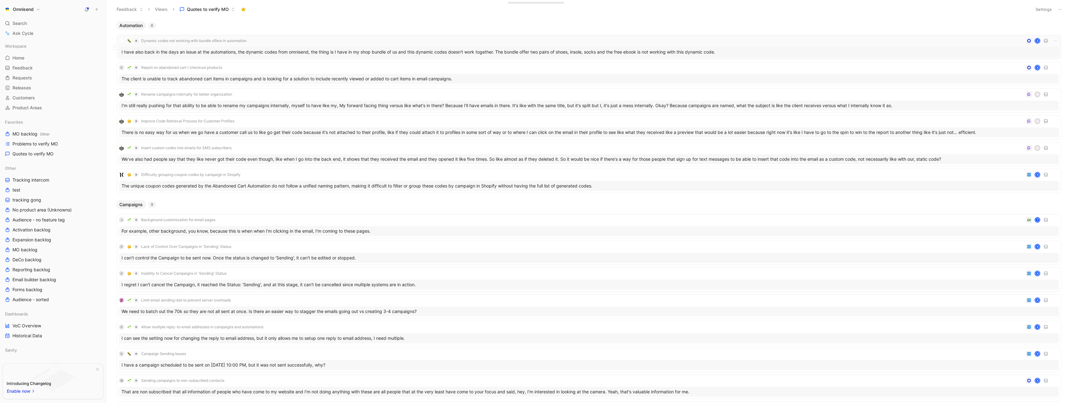
click at [285, 39] on div "Dynamic codes not working with bundle offers in automation K" at bounding box center [589, 40] width 940 height 7
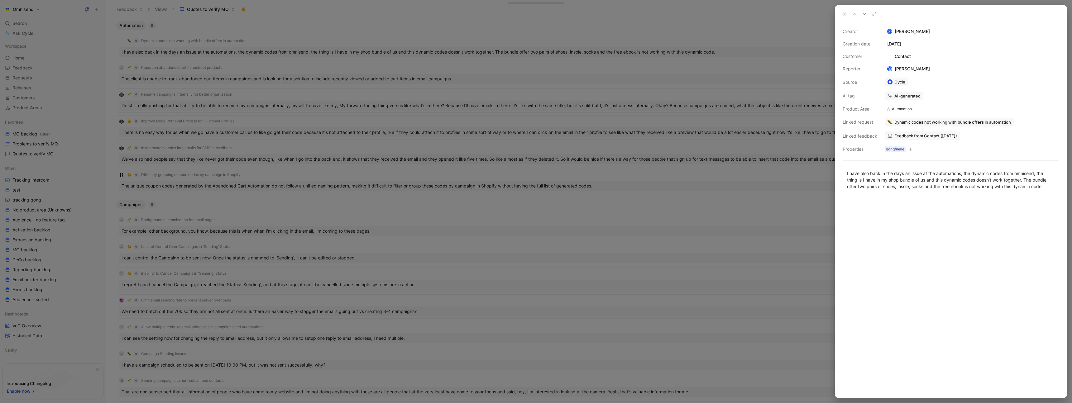
drag, startPoint x: 895, startPoint y: 123, endPoint x: 924, endPoint y: 124, distance: 29.3
click at [924, 124] on span "Dynamic codes not working with bundle offers in automation" at bounding box center [952, 122] width 117 height 6
drag, startPoint x: 1011, startPoint y: 122, endPoint x: 935, endPoint y: 122, distance: 76.0
drag, startPoint x: 913, startPoint y: 88, endPoint x: 889, endPoint y: 82, distance: 24.6
click at [889, 82] on div "Dynamic codes not working with bundle offers in automation" at bounding box center [944, 83] width 112 height 15
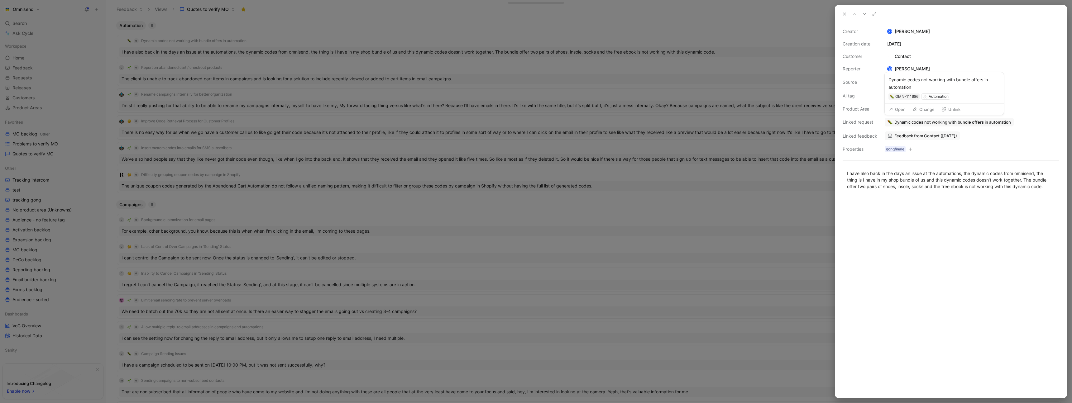
click at [924, 110] on button "Change" at bounding box center [923, 109] width 28 height 9
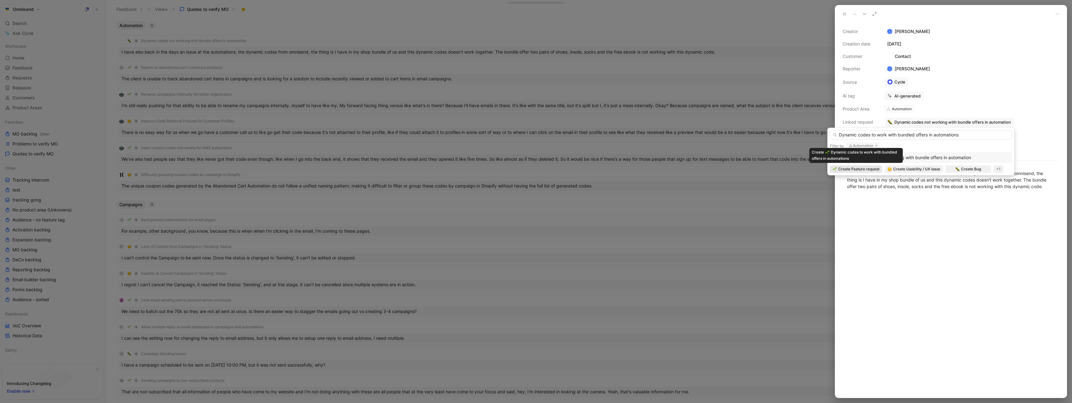
type input "Dynamic codes to work with bundled offers in automations"
click at [866, 168] on span "Create Feature request" at bounding box center [858, 169] width 41 height 6
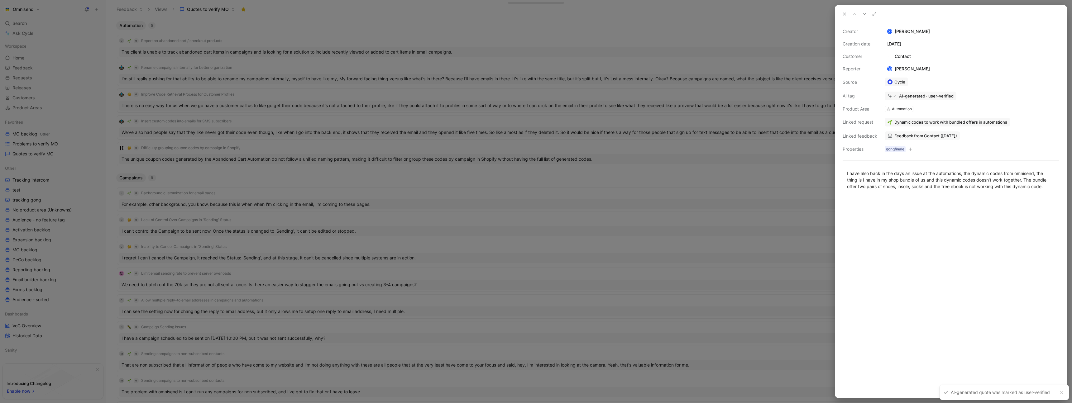
click at [290, 28] on div at bounding box center [536, 201] width 1072 height 403
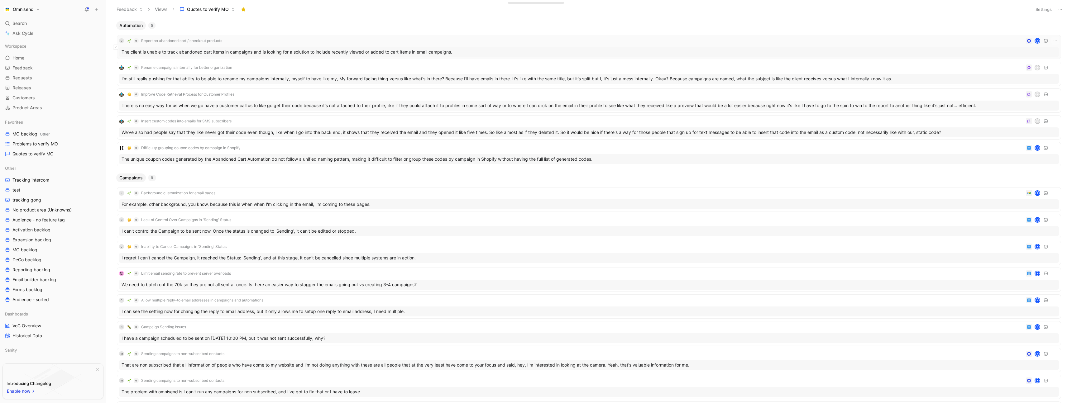
click at [269, 39] on div "C Report on abandoned cart / checkout products K" at bounding box center [589, 40] width 940 height 7
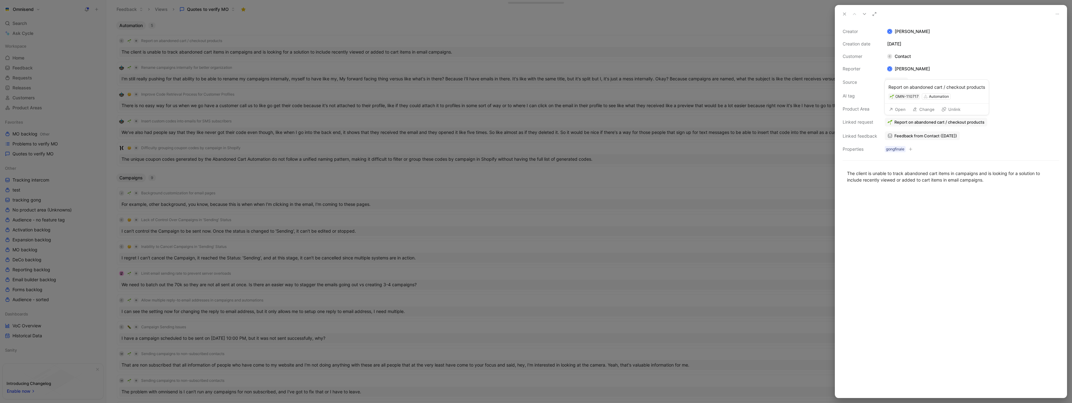
click at [897, 108] on button "Open" at bounding box center [897, 109] width 22 height 9
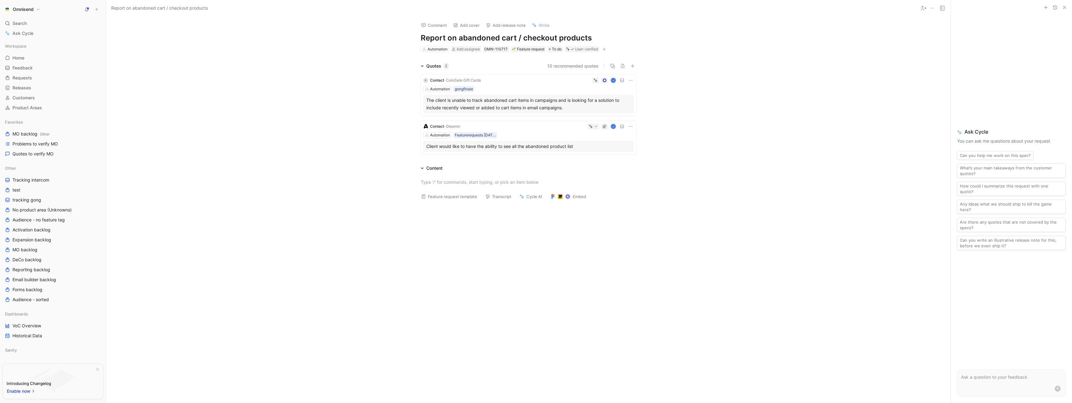
click at [486, 100] on div "The client is unable to track abandoned cart items in campaigns and is looking …" at bounding box center [528, 104] width 204 height 15
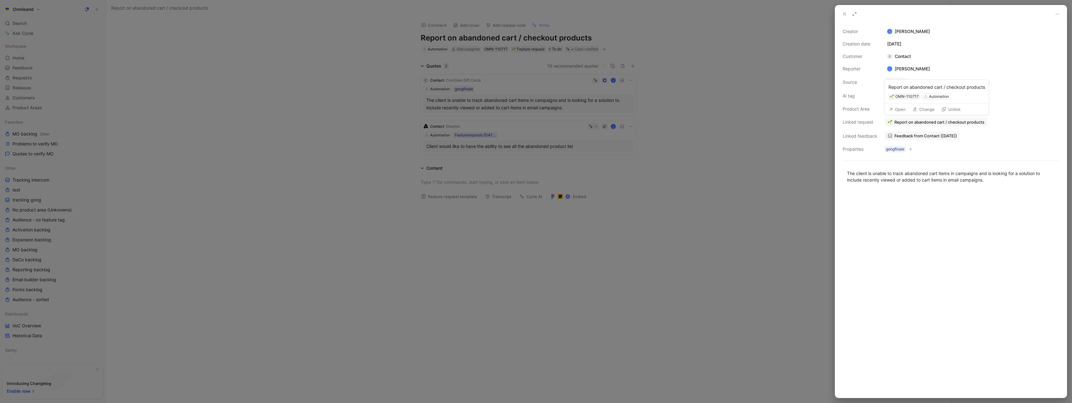
click at [914, 121] on span "Report on abandoned cart / checkout products" at bounding box center [939, 122] width 90 height 6
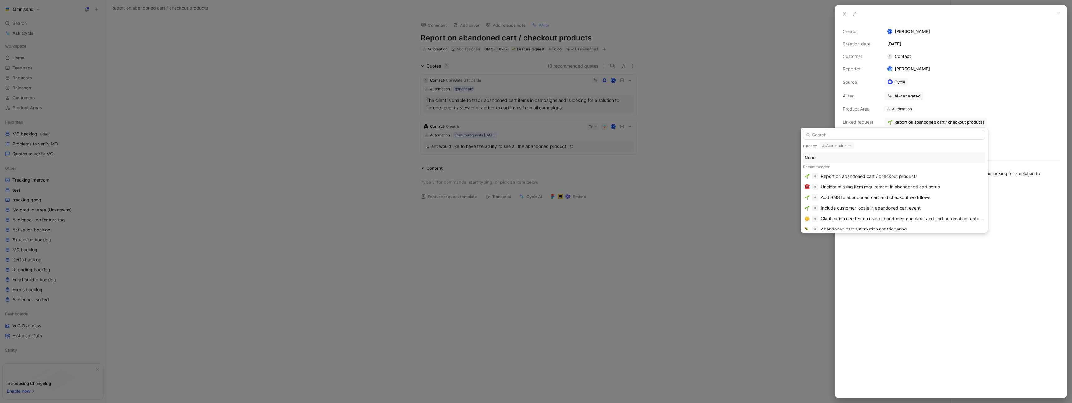
click at [840, 148] on button "Automation" at bounding box center [836, 145] width 35 height 7
type input "e"
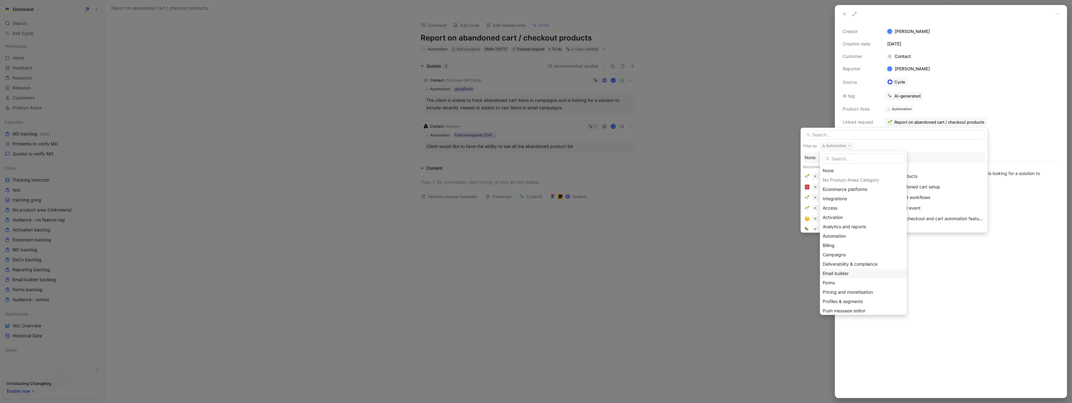
click at [853, 274] on div "Email builder" at bounding box center [862, 273] width 81 height 7
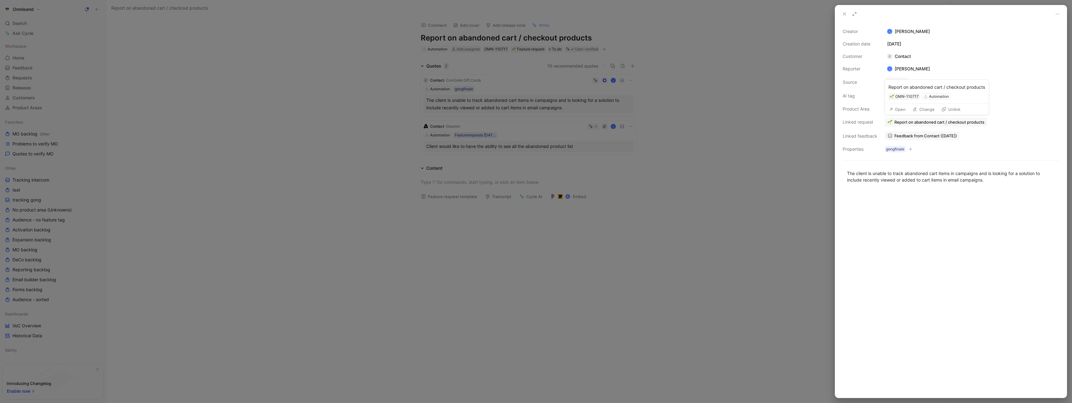
click at [929, 111] on button "Change" at bounding box center [923, 109] width 28 height 9
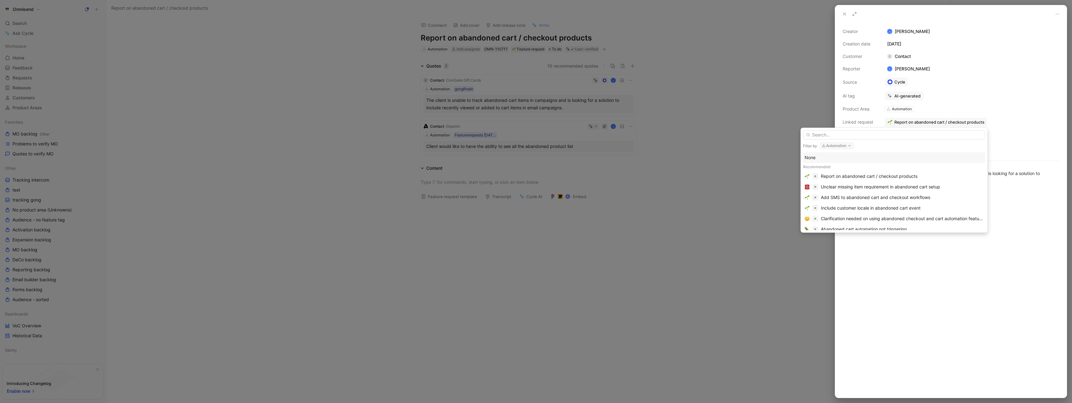
click at [843, 144] on button "Automation" at bounding box center [836, 145] width 35 height 7
type input "em"
click at [844, 172] on span "ail builder" at bounding box center [839, 170] width 20 height 5
click at [868, 136] on input "text" at bounding box center [894, 134] width 182 height 9
type input "reco"
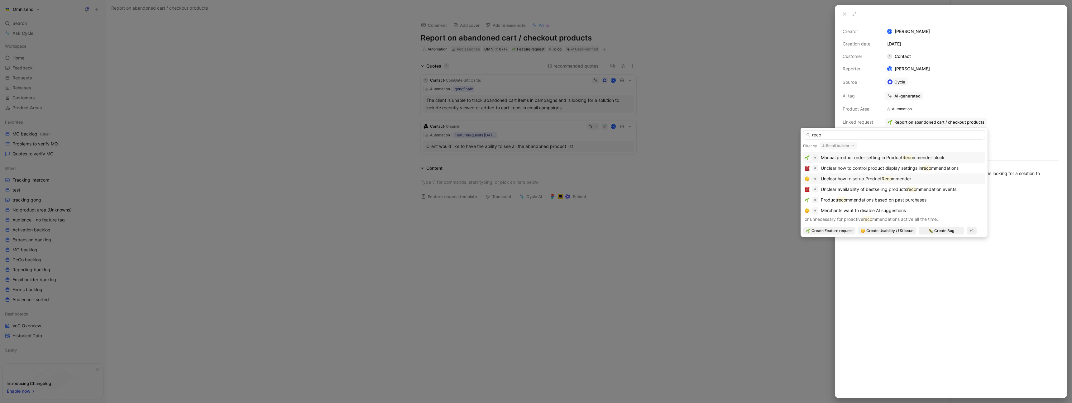
click at [886, 175] on div "Unclear how to setup Product Reco mmender" at bounding box center [866, 178] width 90 height 7
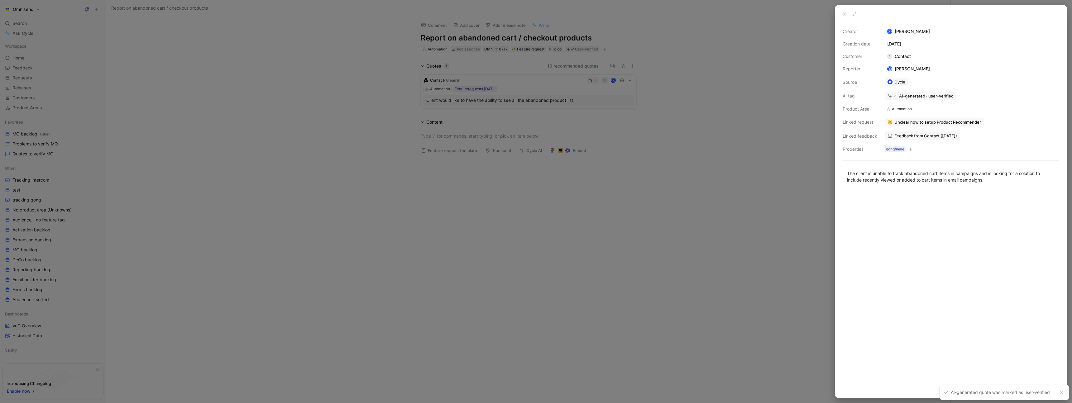
click at [758, 167] on div at bounding box center [536, 201] width 1072 height 403
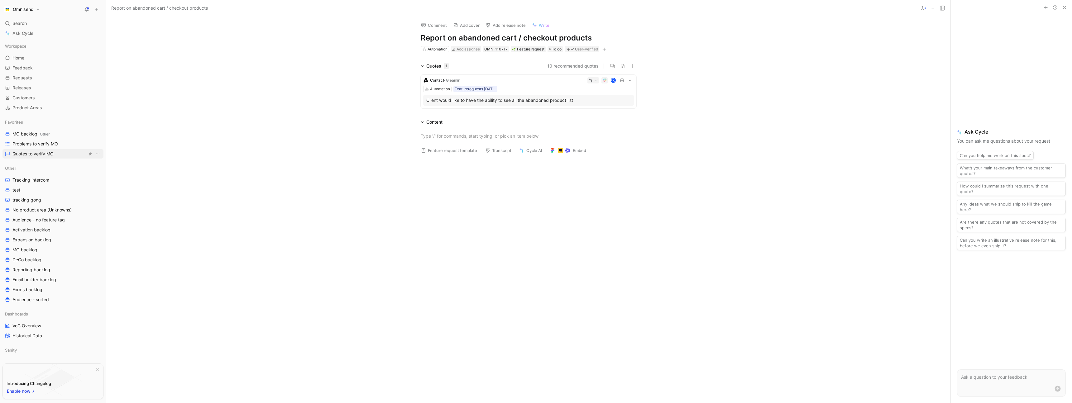
click at [38, 152] on span "Quotes to verify MO" at bounding box center [32, 154] width 41 height 6
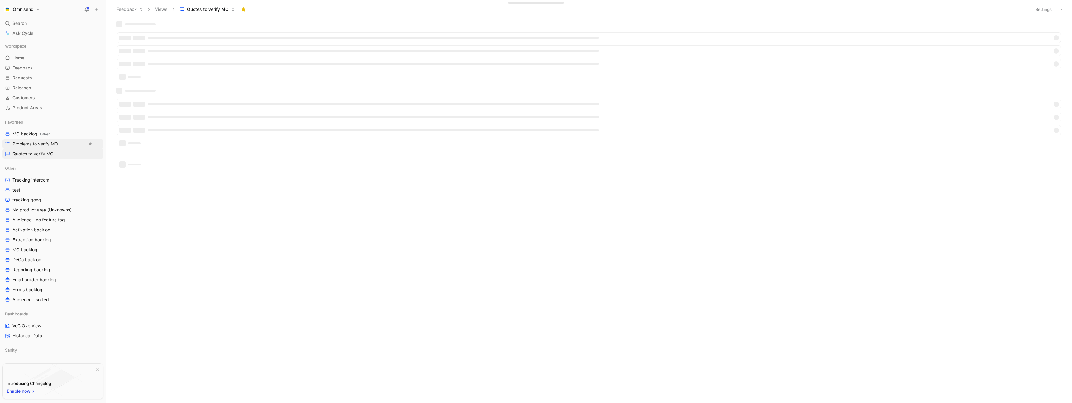
click at [45, 145] on span "Problems to verify MO" at bounding box center [34, 144] width 45 height 6
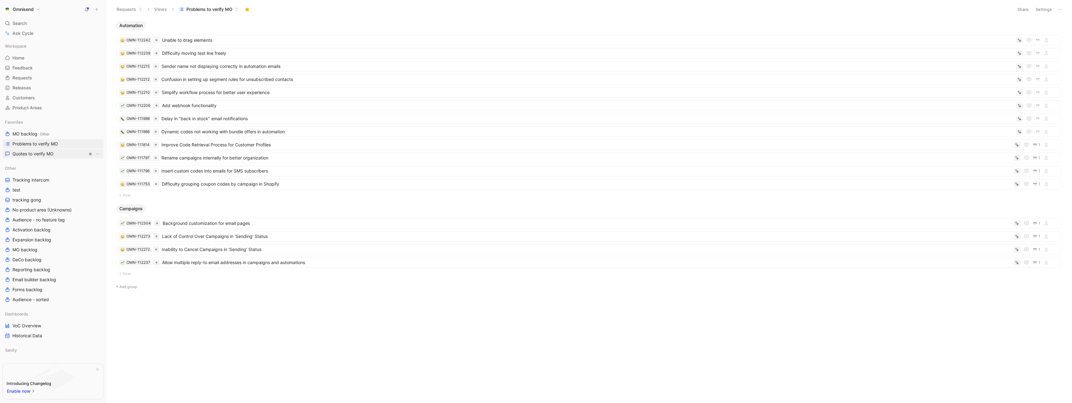
click at [49, 155] on span "Quotes to verify MO" at bounding box center [32, 154] width 41 height 6
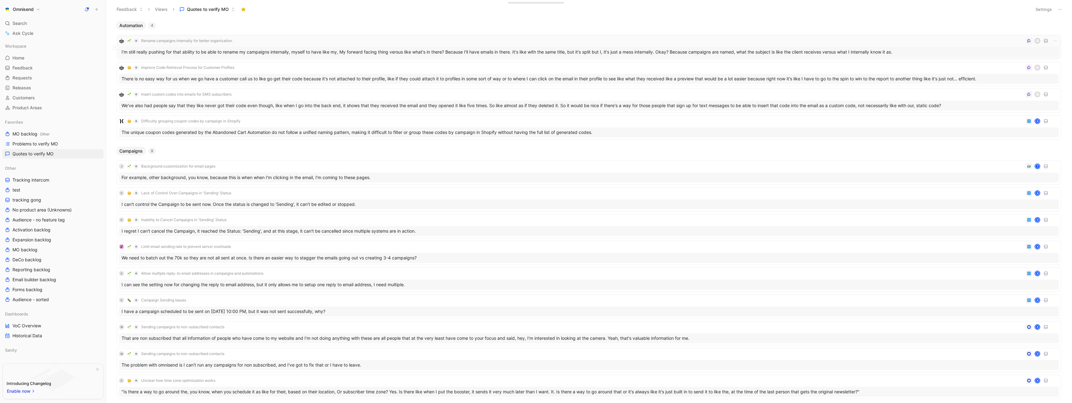
click at [295, 46] on div "Rename campaigns internally for better organization K I'm still really pushing …" at bounding box center [589, 47] width 940 height 20
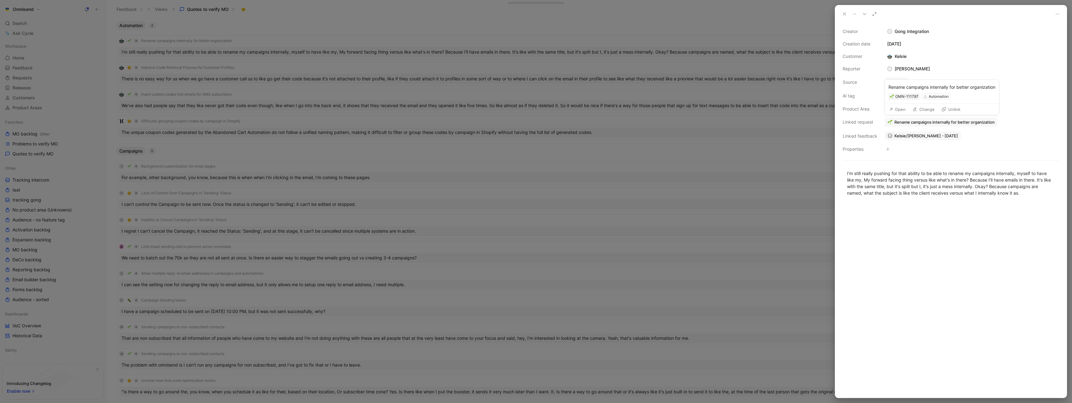
click at [899, 110] on button "Open" at bounding box center [897, 109] width 22 height 9
click at [926, 109] on button "Change" at bounding box center [923, 109] width 28 height 9
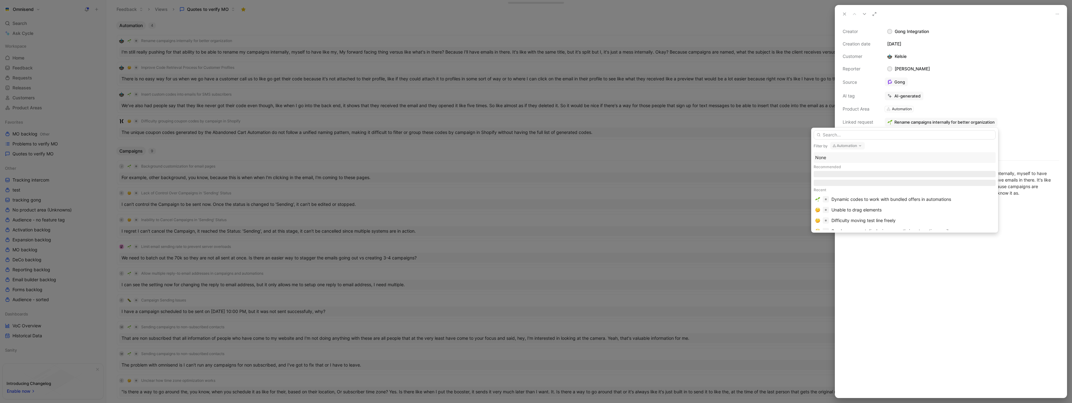
click at [855, 143] on button "Automation" at bounding box center [847, 145] width 35 height 7
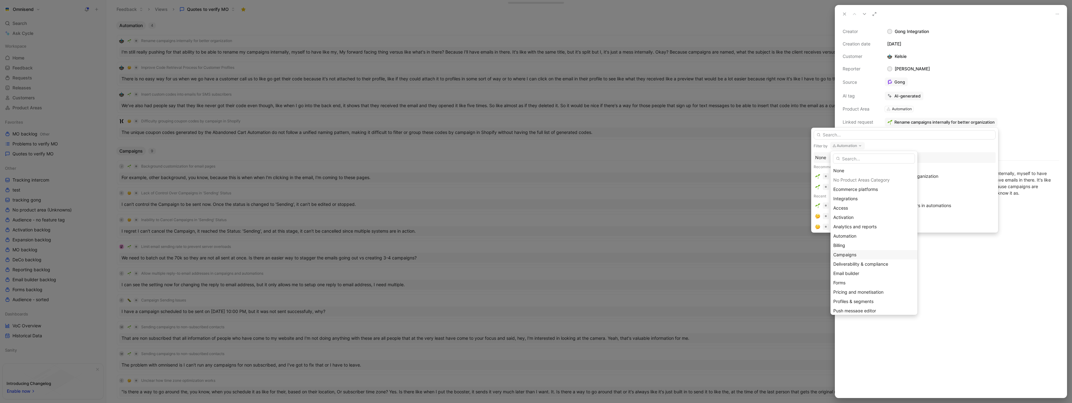
click at [856, 252] on div "Campaigns" at bounding box center [873, 254] width 81 height 7
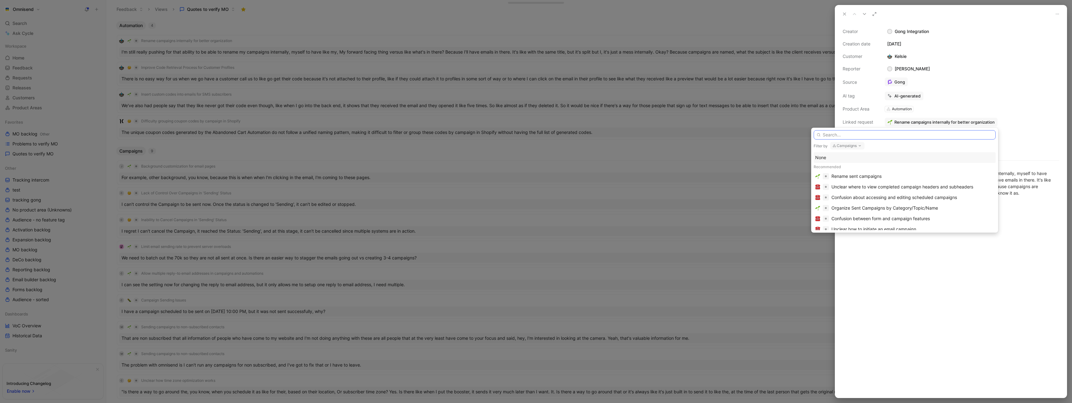
click at [855, 136] on input "text" at bounding box center [904, 134] width 182 height 9
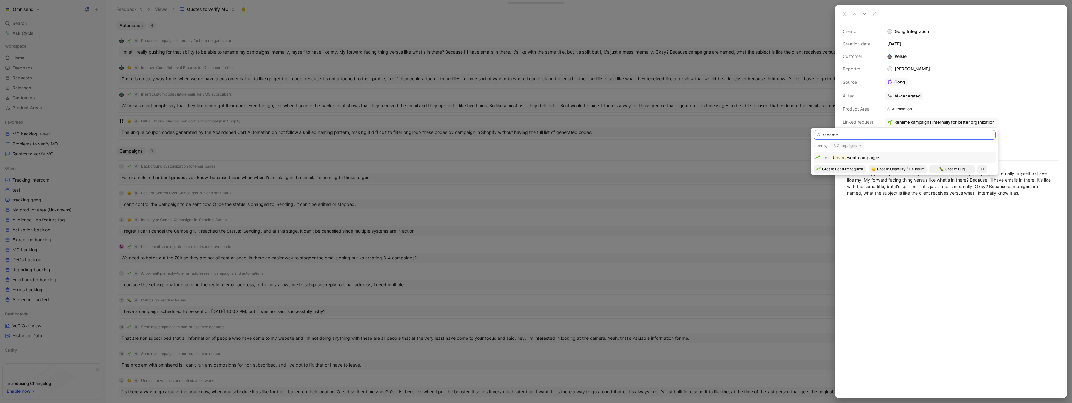
type input "rename"
click at [894, 156] on div "Rename sent campaigns" at bounding box center [904, 157] width 179 height 7
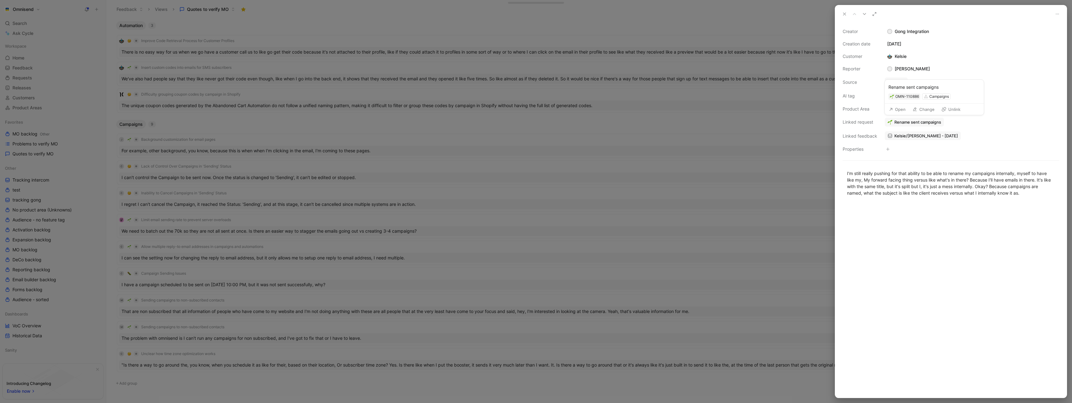
click at [899, 111] on button "Open" at bounding box center [897, 109] width 22 height 9
click at [785, 98] on div at bounding box center [536, 201] width 1072 height 403
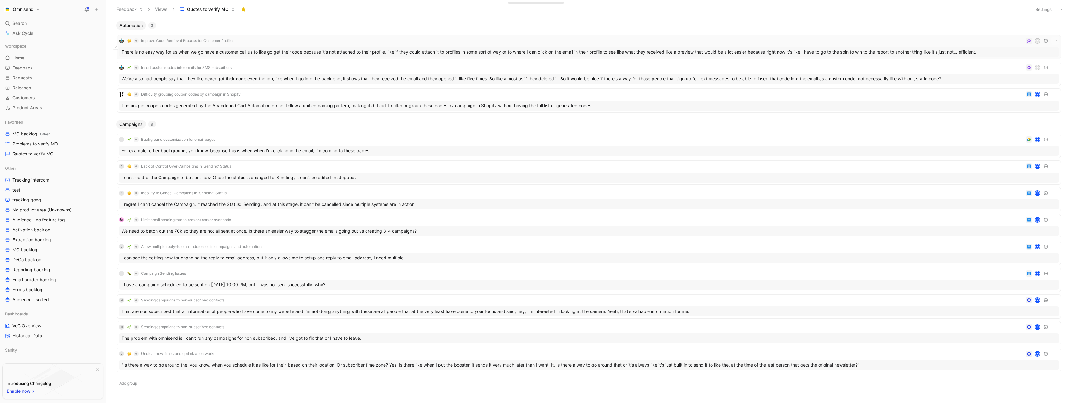
click at [297, 38] on div "Improve Code Retrieval Process for Customer Profiles K" at bounding box center [589, 40] width 940 height 7
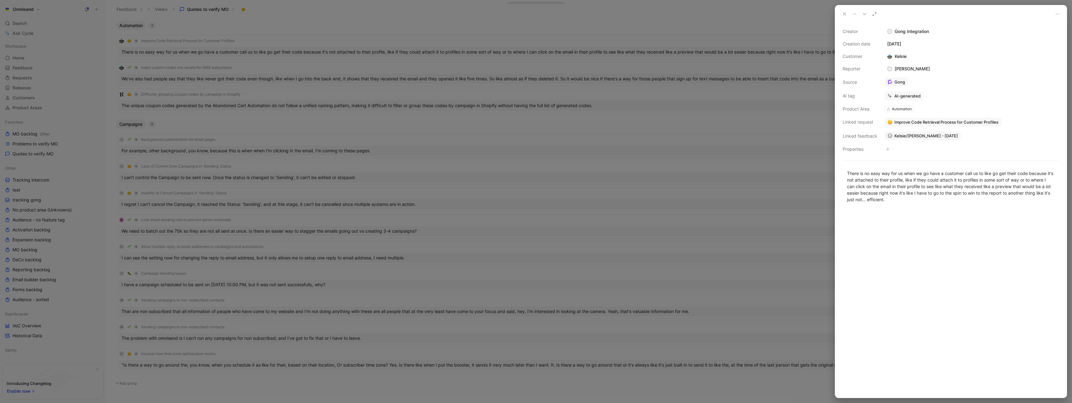
click at [903, 109] on div "Automation" at bounding box center [902, 109] width 20 height 6
click at [928, 111] on button "Change" at bounding box center [923, 109] width 28 height 9
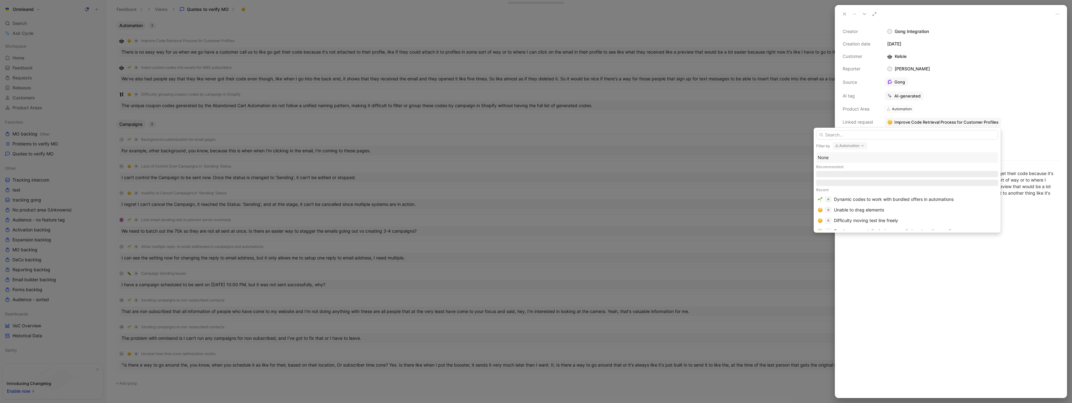
click at [854, 146] on button "Automation" at bounding box center [849, 145] width 35 height 7
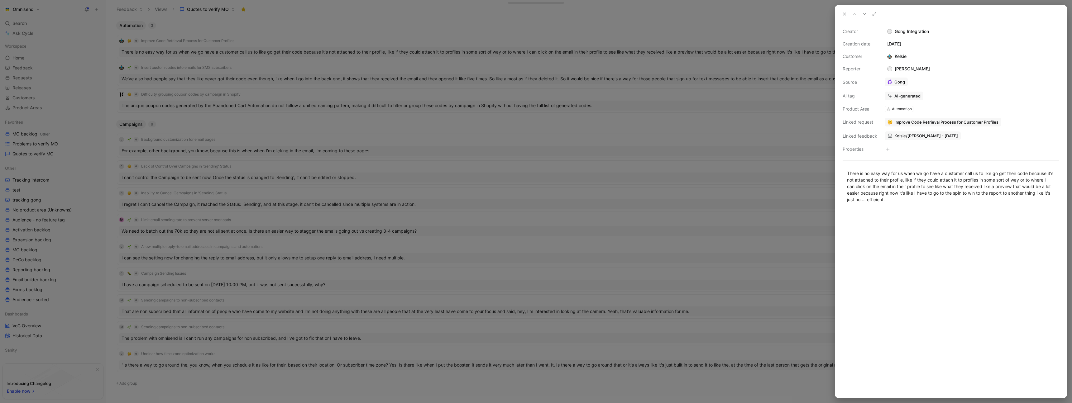
click at [532, 166] on div at bounding box center [536, 201] width 1072 height 403
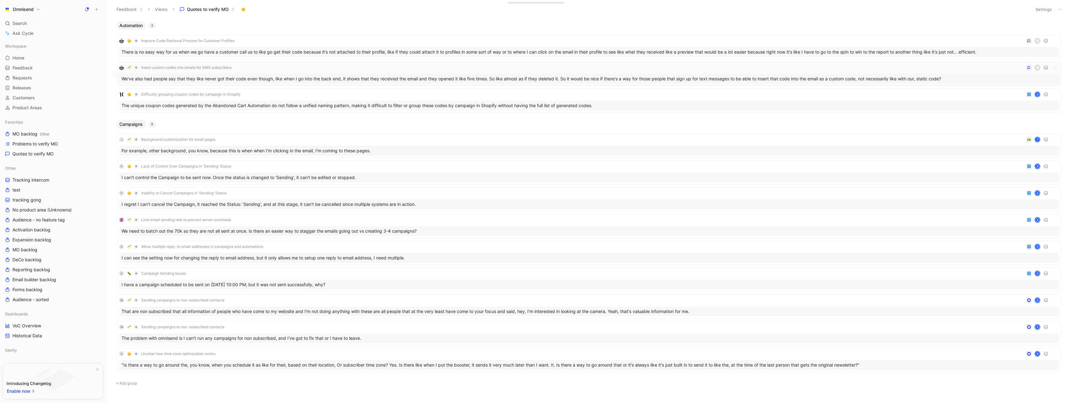
click at [307, 69] on div "Insert custom codes into emails for SMS subscribers K" at bounding box center [589, 67] width 940 height 7
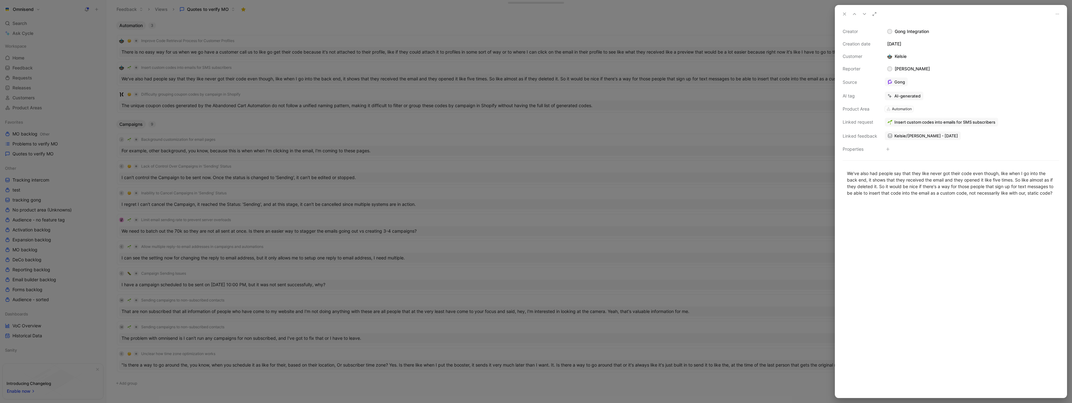
click at [530, 159] on div at bounding box center [536, 201] width 1072 height 403
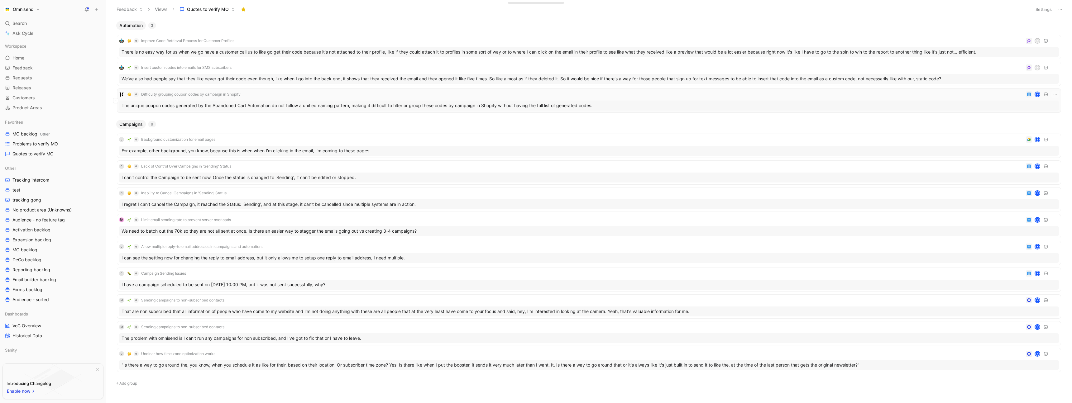
click at [316, 90] on div "Difficulty grouping coupon codes by campaign in Shopify K The unique coupon cod…" at bounding box center [589, 100] width 944 height 24
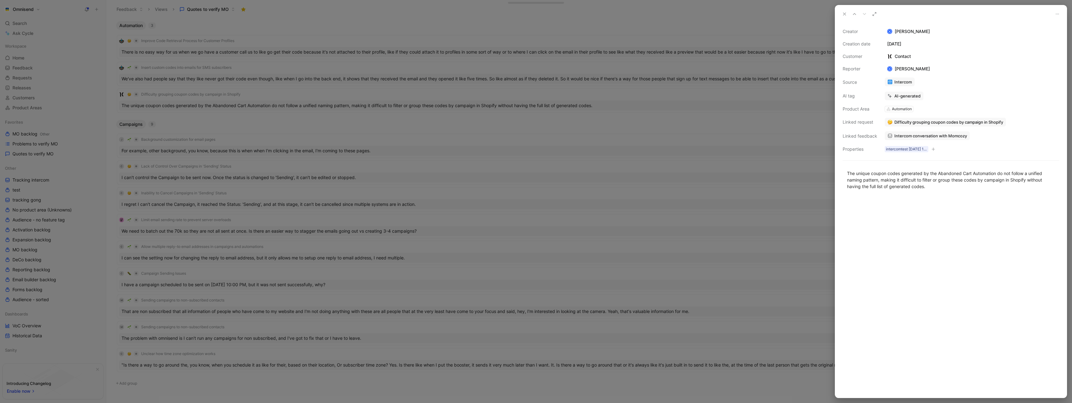
click at [607, 168] on div at bounding box center [536, 201] width 1072 height 403
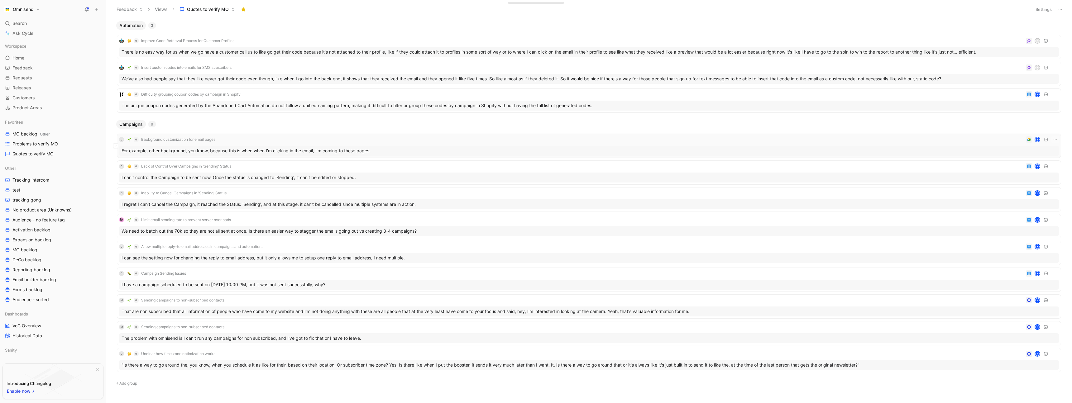
click at [424, 137] on div "J Background customization for email pages T" at bounding box center [589, 139] width 940 height 7
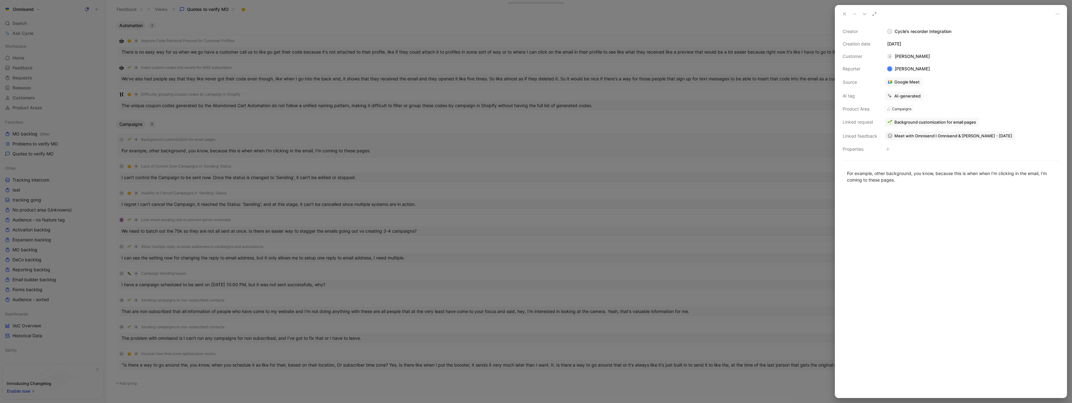
click at [424, 137] on div at bounding box center [536, 201] width 1072 height 403
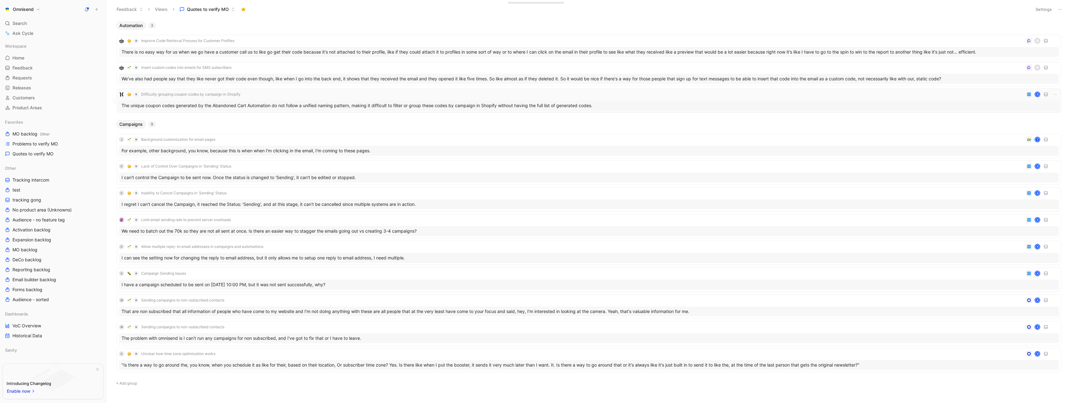
click at [388, 94] on div "Difficulty grouping coupon codes by campaign in Shopify K" at bounding box center [589, 94] width 940 height 7
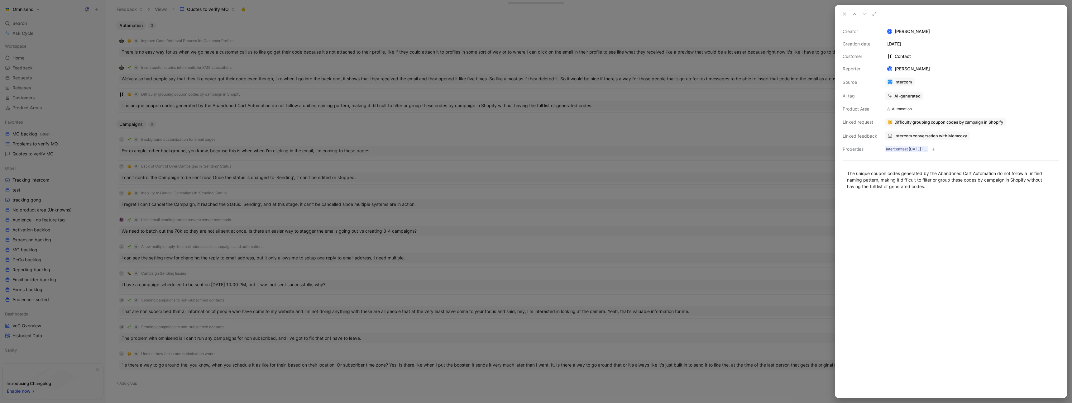
click at [436, 130] on div at bounding box center [536, 201] width 1072 height 403
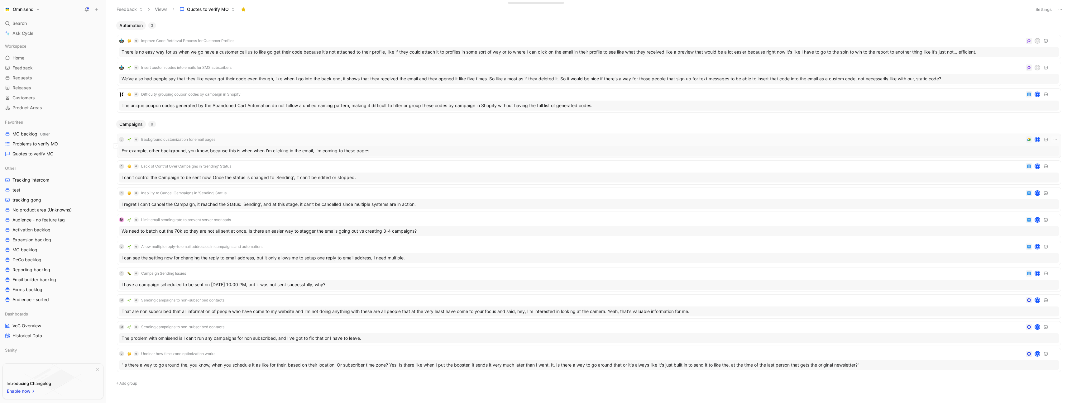
click at [332, 141] on div "J Background customization for email pages T" at bounding box center [589, 139] width 940 height 7
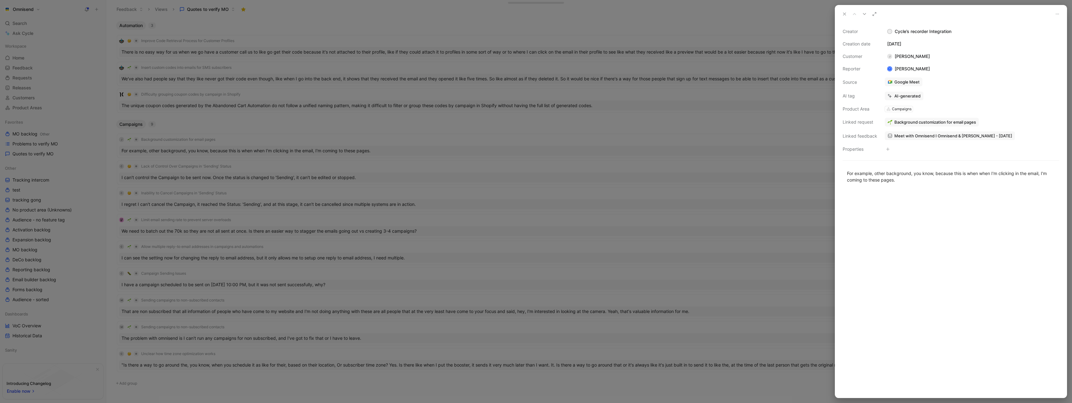
click at [953, 133] on span "Meet with Omnisend I Omnisend & Jean Pierre Hartl - 8/26/2025" at bounding box center [953, 136] width 118 height 6
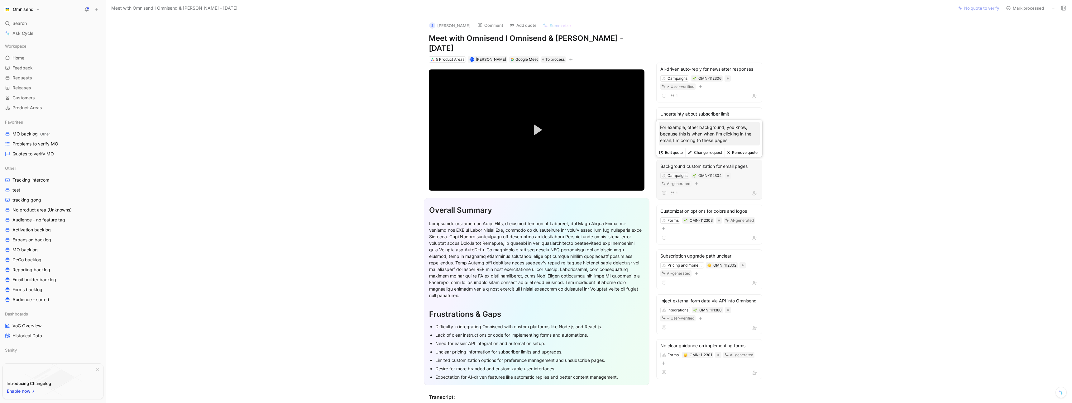
click at [748, 180] on div "Campaigns OMN-112304 AI-generated" at bounding box center [708, 180] width 99 height 16
click at [693, 167] on div "Background customization for email pages" at bounding box center [709, 166] width 98 height 7
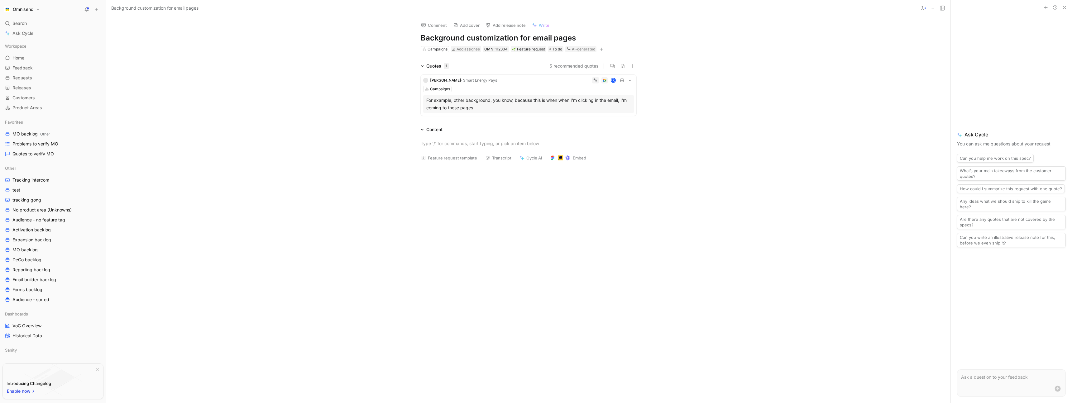
click at [468, 37] on h1 "Background customization for email pages" at bounding box center [529, 38] width 216 height 10
click at [433, 51] on div "Campaigns" at bounding box center [437, 49] width 20 height 6
click at [469, 189] on div "Profiles & segments" at bounding box center [462, 190] width 78 height 7
click at [361, 42] on div "Comment Add cover Add release note Write Preferences management page customizat…" at bounding box center [528, 210] width 844 height 387
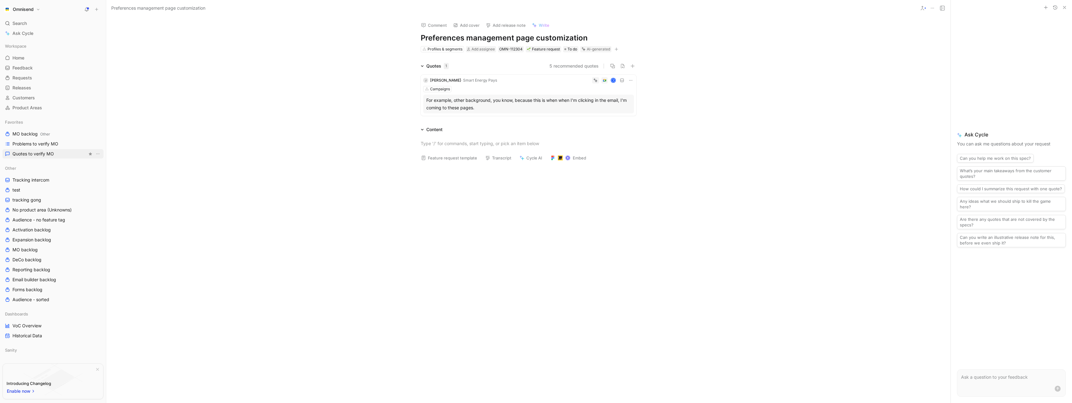
click at [54, 155] on link "Quotes to verify MO" at bounding box center [52, 153] width 101 height 9
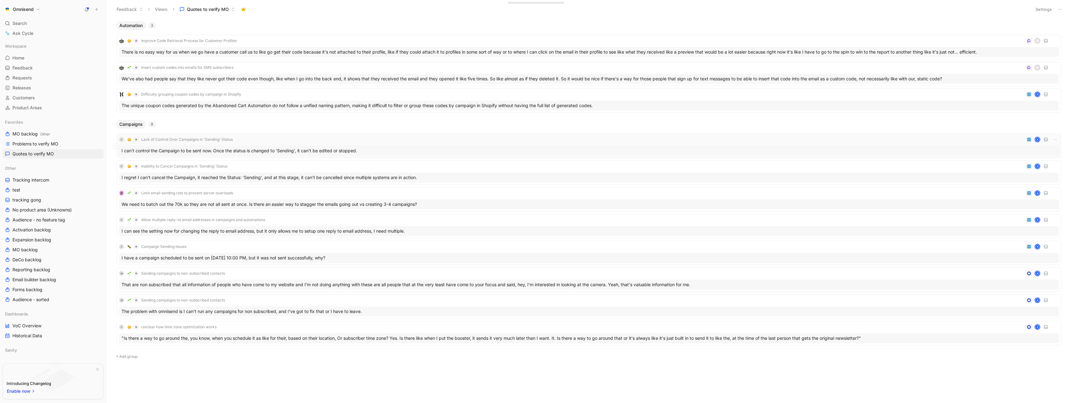
click at [271, 136] on div "C Lack of Control Over Campaigns in 'Sending' Status K" at bounding box center [589, 139] width 940 height 7
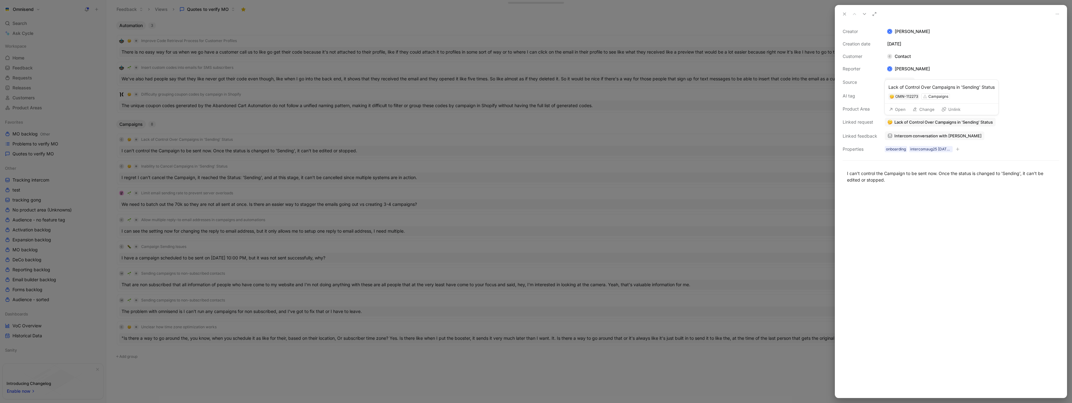
click at [926, 111] on button "Change" at bounding box center [923, 109] width 28 height 9
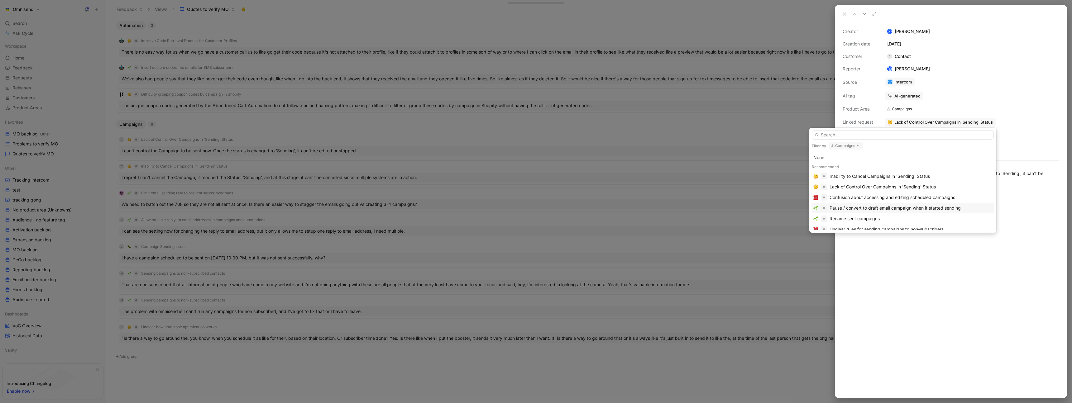
click at [930, 206] on div "Pause / convert to draft email campaign when it started sending" at bounding box center [894, 207] width 131 height 7
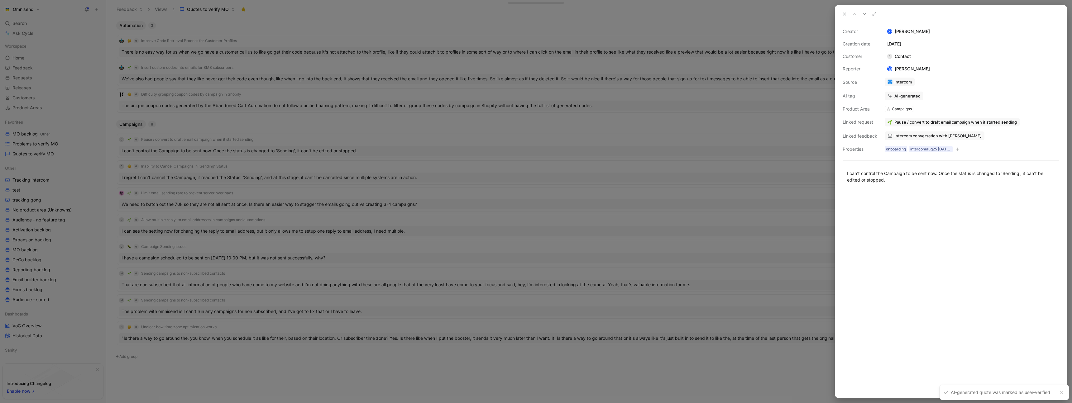
click at [778, 165] on div at bounding box center [536, 201] width 1072 height 403
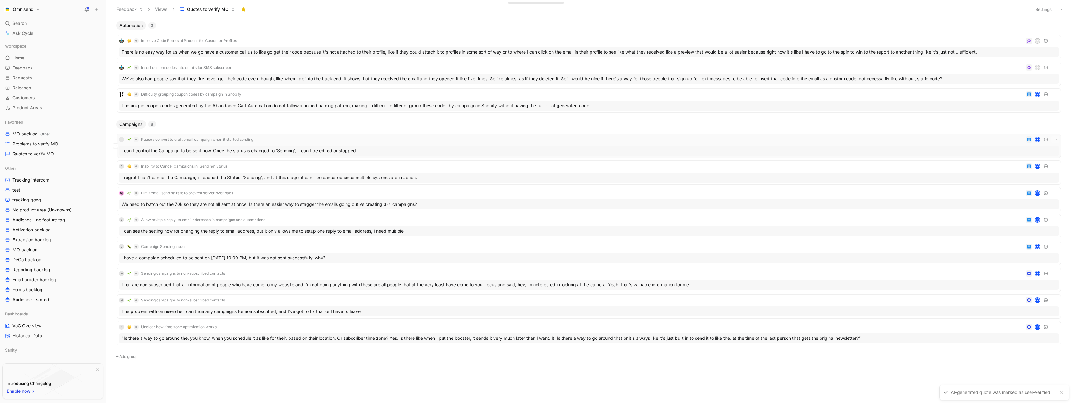
click at [429, 140] on div "C Pause / convert to draft email campaign when it started sending K" at bounding box center [589, 139] width 940 height 7
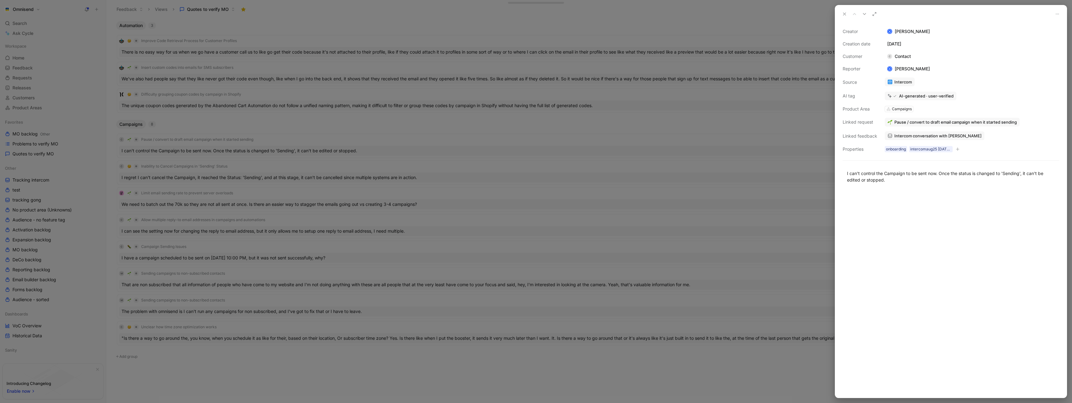
click at [440, 122] on div at bounding box center [536, 201] width 1072 height 403
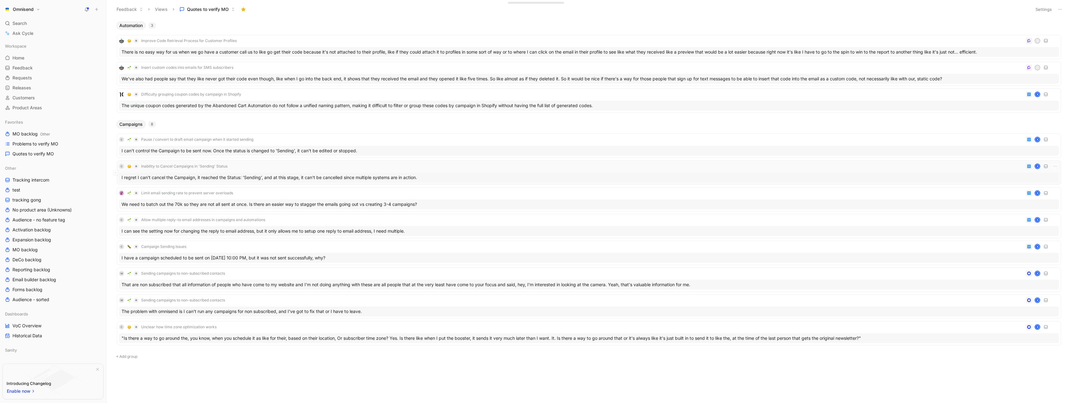
click at [422, 166] on div "C Inability to Cancel Campaigns in 'Sending' Status K" at bounding box center [589, 166] width 940 height 7
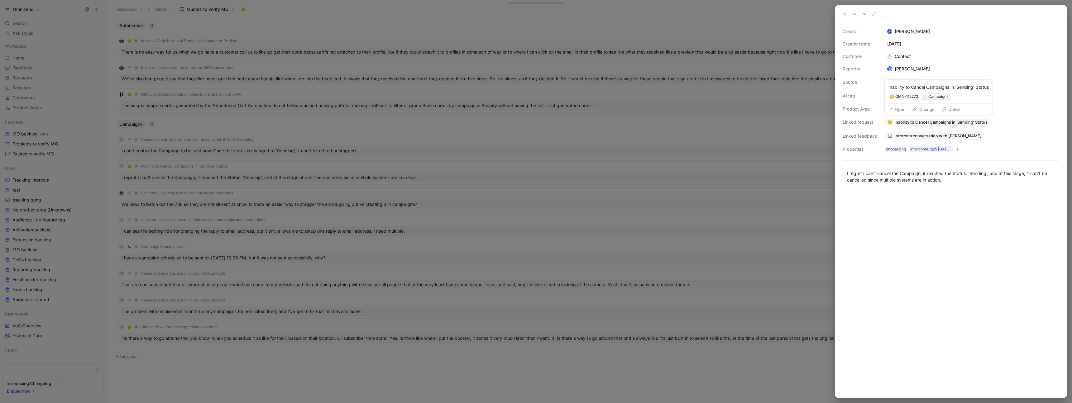
click at [925, 111] on button "Change" at bounding box center [923, 109] width 28 height 9
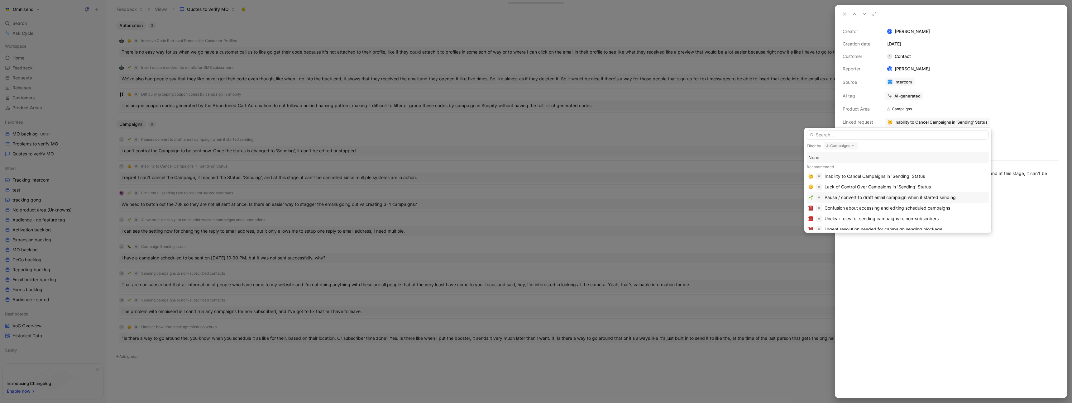
click at [891, 193] on div "Pause / convert to draft email campaign when it started sending" at bounding box center [898, 197] width 182 height 11
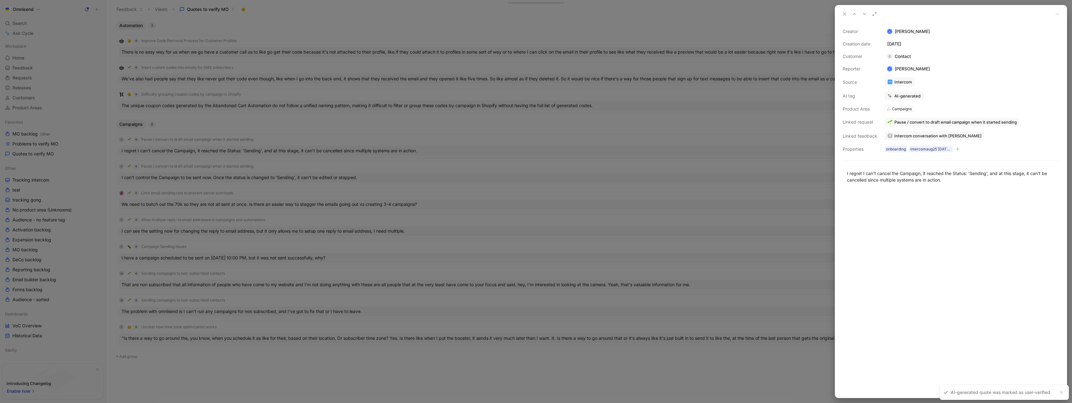
click at [787, 148] on div at bounding box center [536, 201] width 1072 height 403
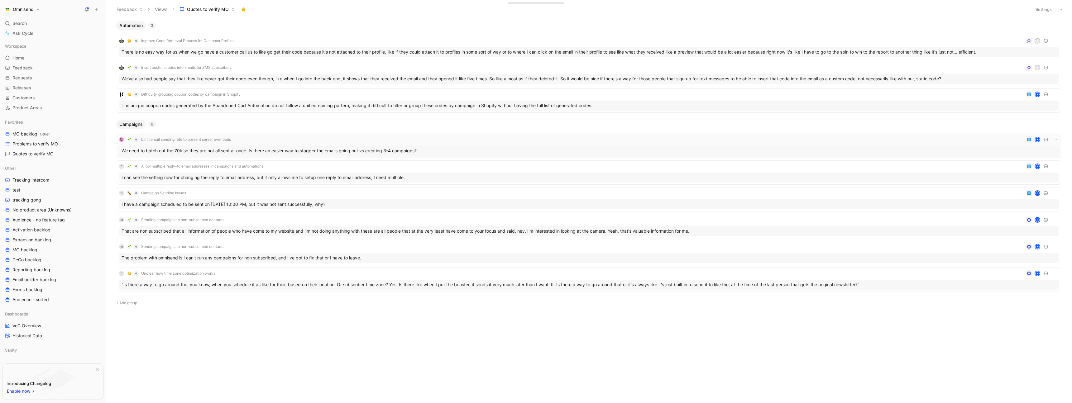
click at [302, 141] on div "Limit email sending rate to prevent server overloads K" at bounding box center [589, 139] width 940 height 7
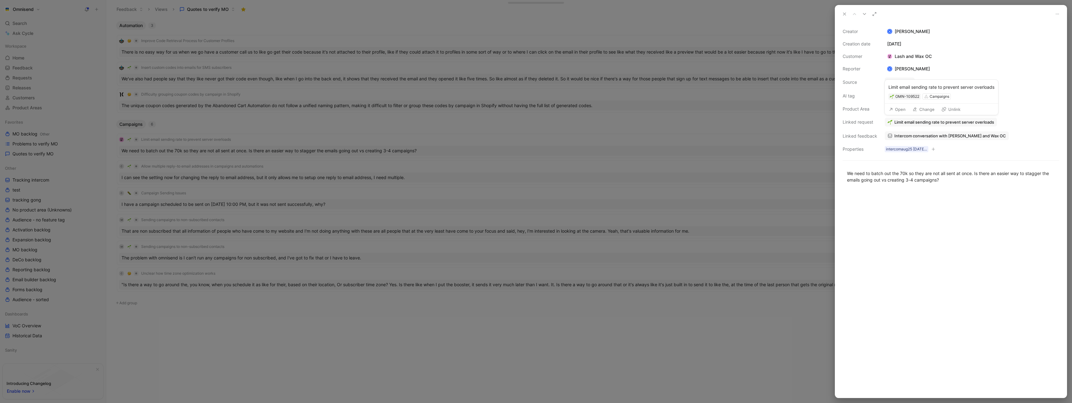
click at [901, 110] on button "Open" at bounding box center [897, 109] width 22 height 9
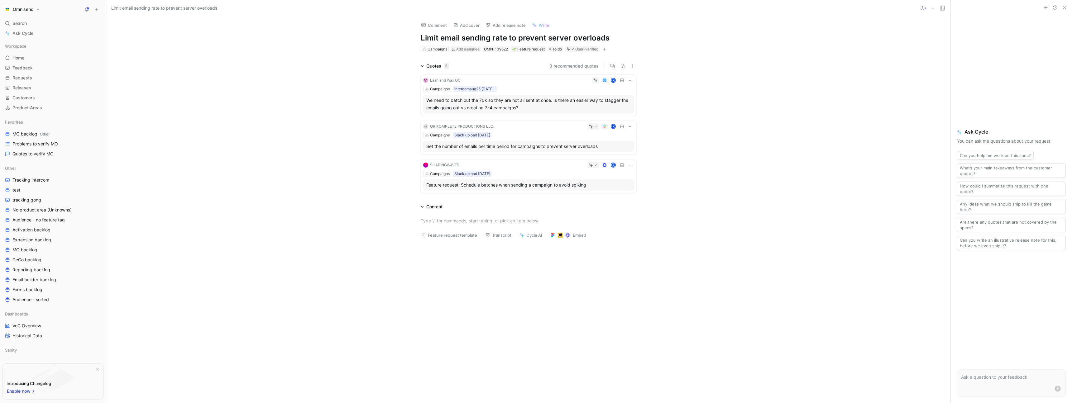
click at [558, 38] on h1 "Limit email sending rate to prevent server overloads" at bounding box center [529, 38] width 216 height 10
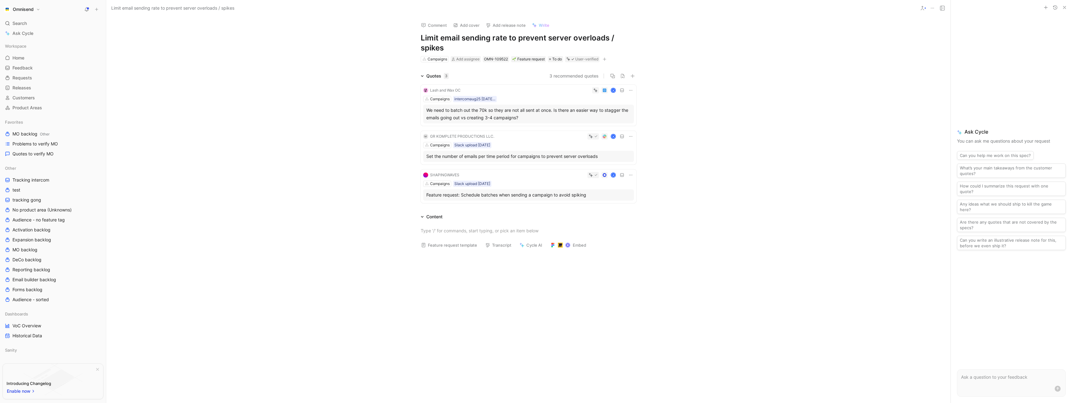
click at [300, 39] on div "Comment Add cover Add release note Write Limit email sending rate to prevent se…" at bounding box center [528, 210] width 844 height 387
click at [46, 154] on span "Quotes to verify MO" at bounding box center [32, 154] width 41 height 6
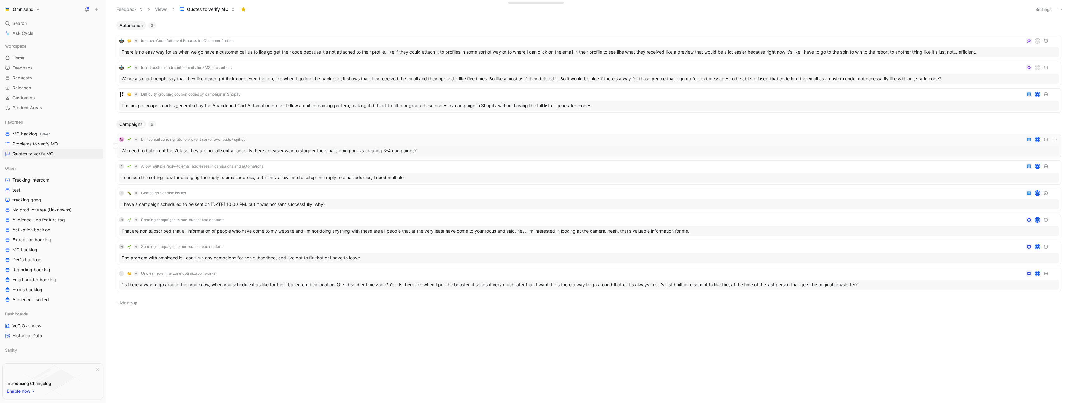
click at [271, 139] on div "Limit email sending rate to prevent server overloads / spikes K" at bounding box center [589, 139] width 940 height 7
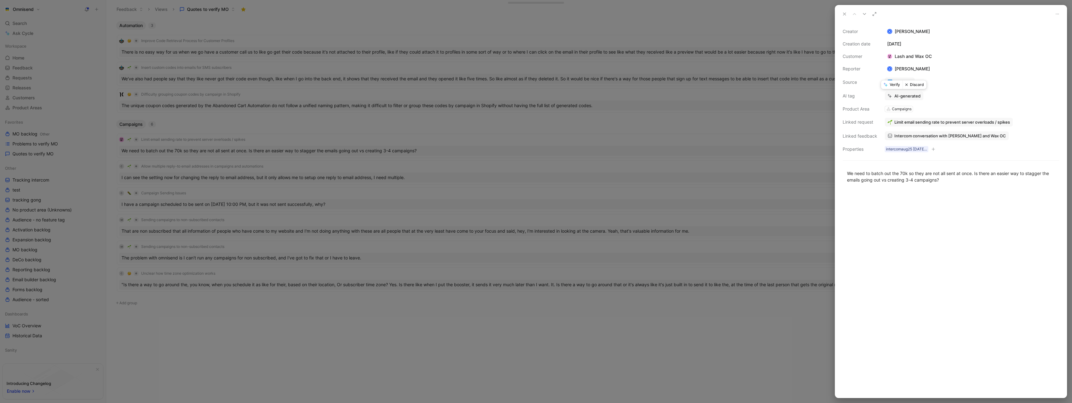
click at [895, 86] on button "Verify" at bounding box center [891, 84] width 21 height 9
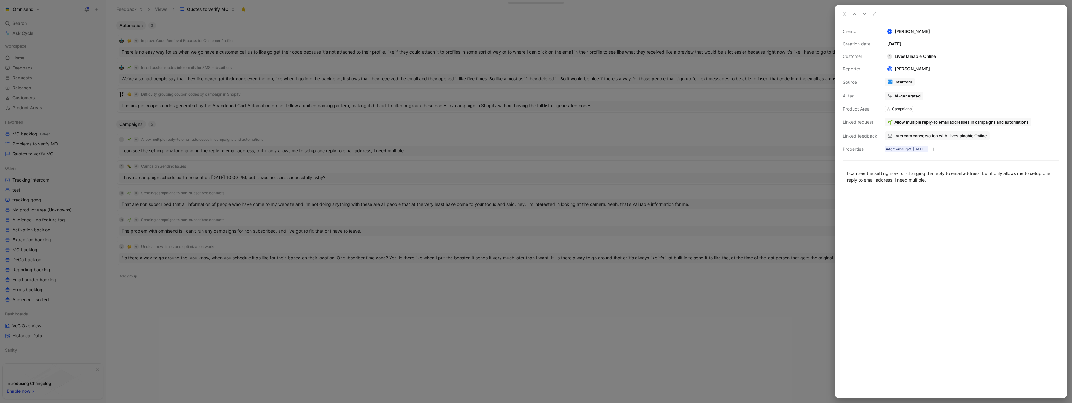
click at [264, 124] on div at bounding box center [536, 201] width 1072 height 403
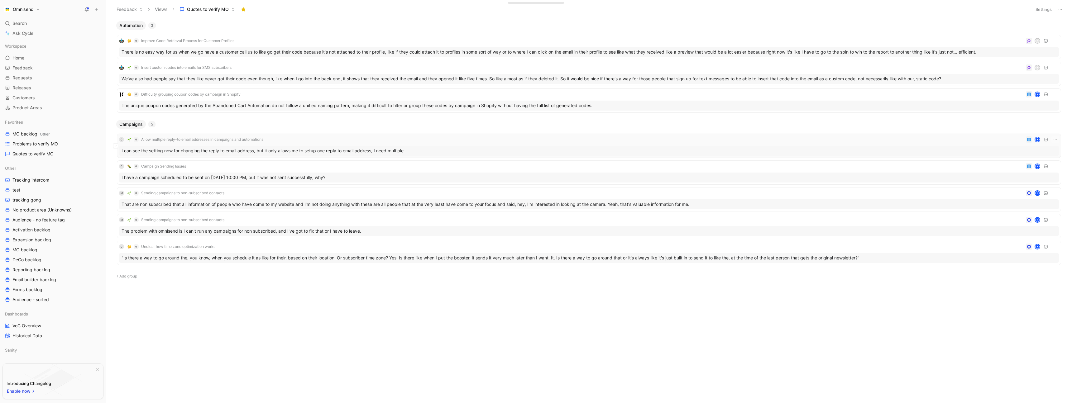
click at [353, 142] on div "C Allow multiple reply-to email addresses in campaigns and automations K" at bounding box center [589, 139] width 940 height 7
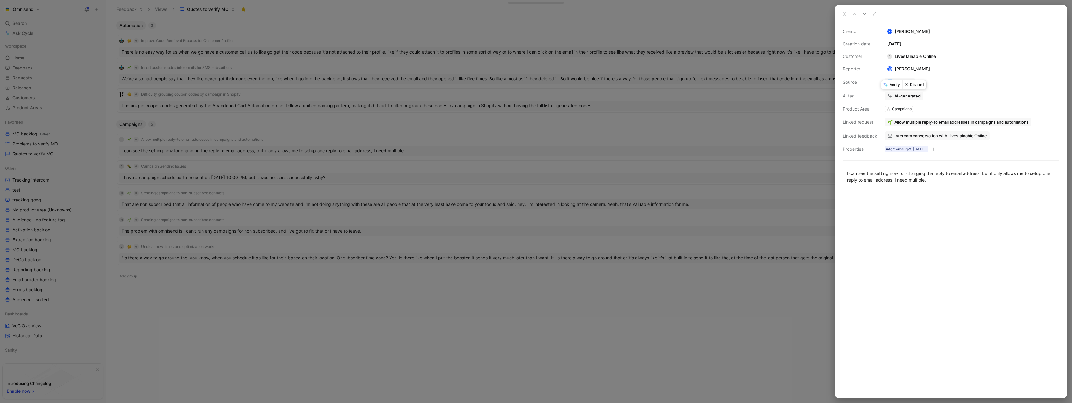
click at [890, 88] on button "Verify" at bounding box center [891, 84] width 21 height 9
click at [254, 129] on div at bounding box center [536, 201] width 1072 height 403
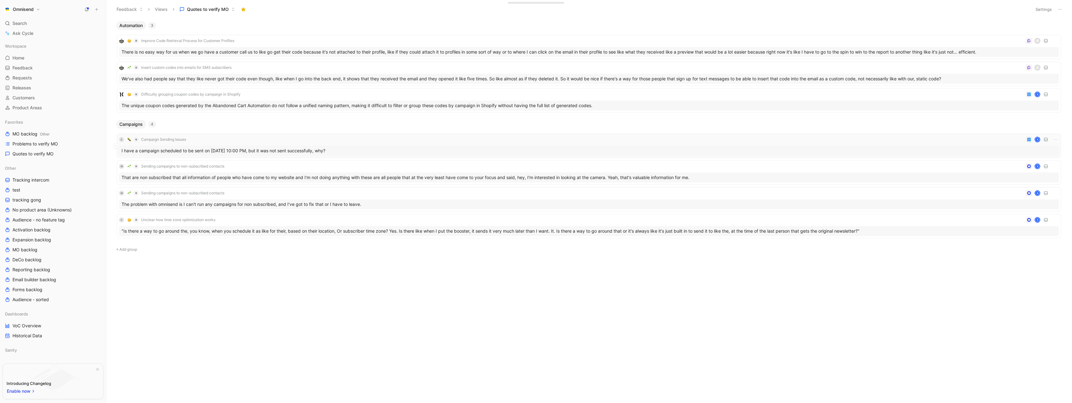
click at [374, 138] on div "C Campaign Sending Issues K" at bounding box center [589, 139] width 940 height 7
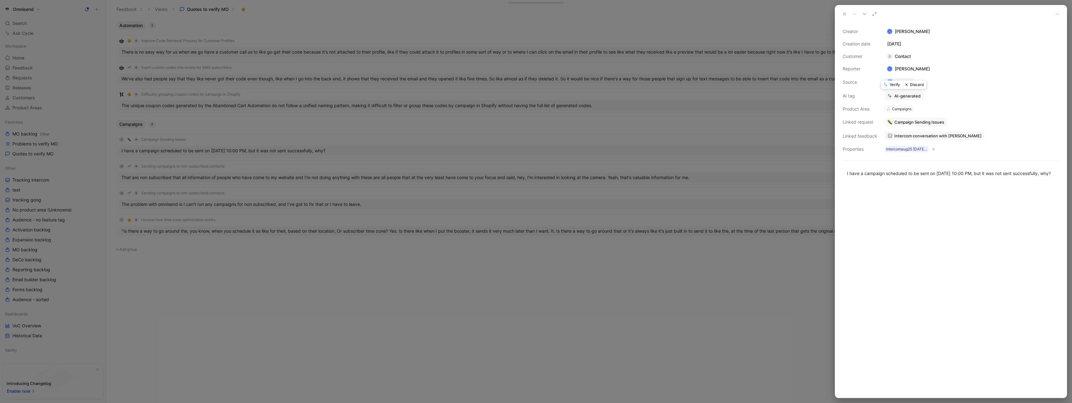
click at [918, 84] on button "Discard" at bounding box center [914, 84] width 24 height 9
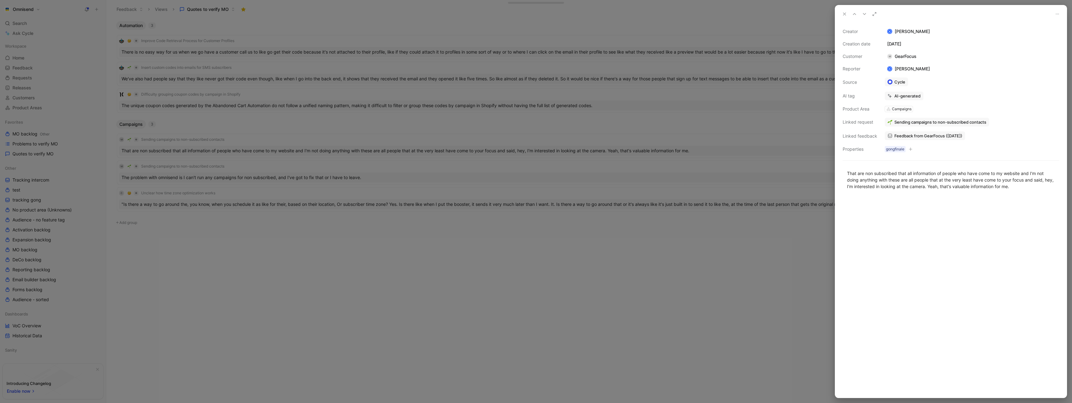
click at [309, 142] on div at bounding box center [536, 201] width 1072 height 403
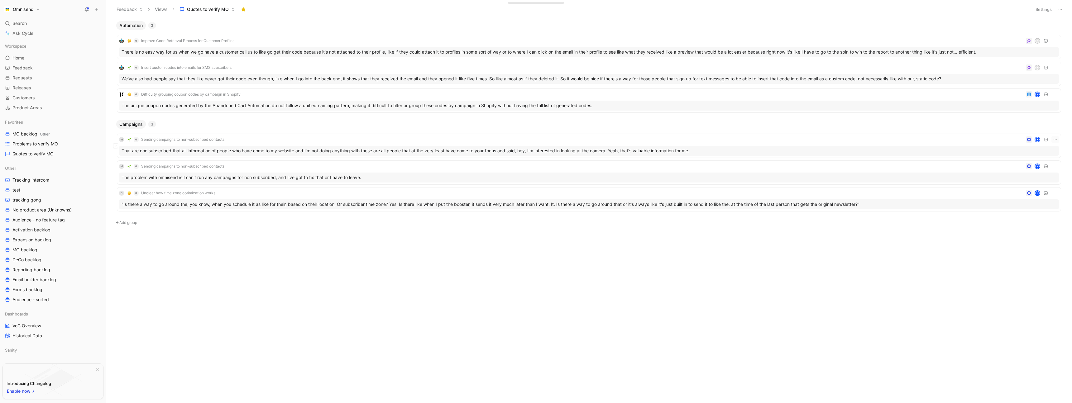
click at [314, 139] on div "M Sending campaigns to non-subscribed contacts K" at bounding box center [589, 139] width 940 height 7
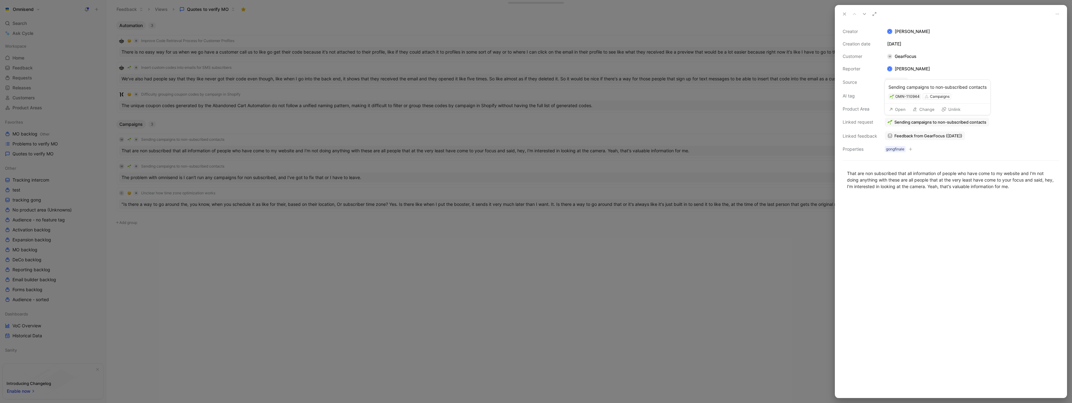
click at [899, 109] on button "Open" at bounding box center [897, 109] width 22 height 9
click at [934, 137] on span "Feedback from GearFocus (Aug 25, 2025)" at bounding box center [928, 136] width 68 height 6
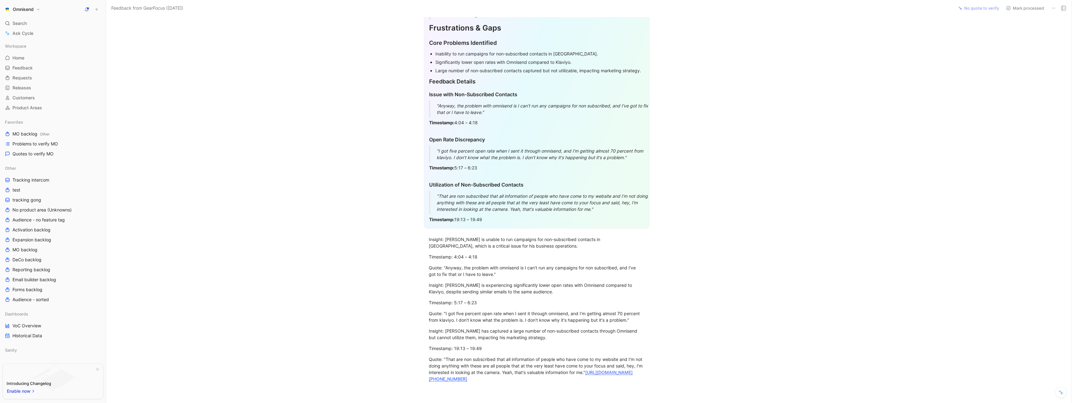
scroll to position [178, 0]
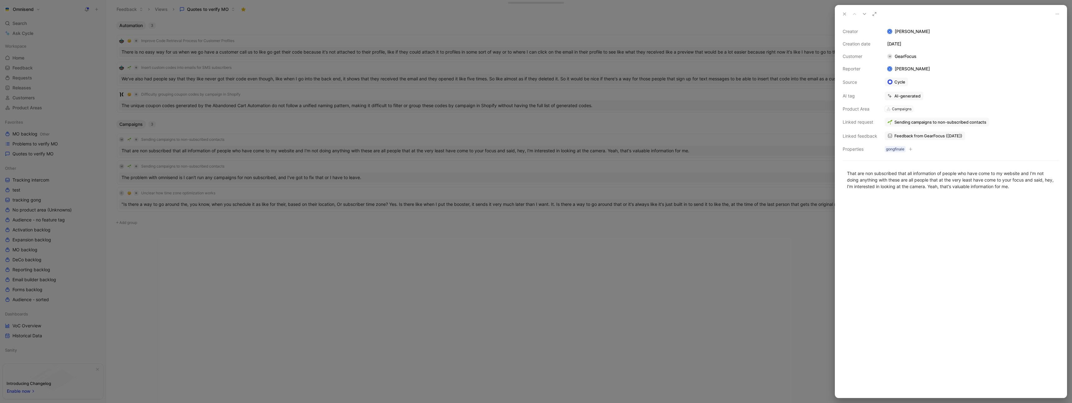
click at [277, 253] on div at bounding box center [536, 201] width 1072 height 403
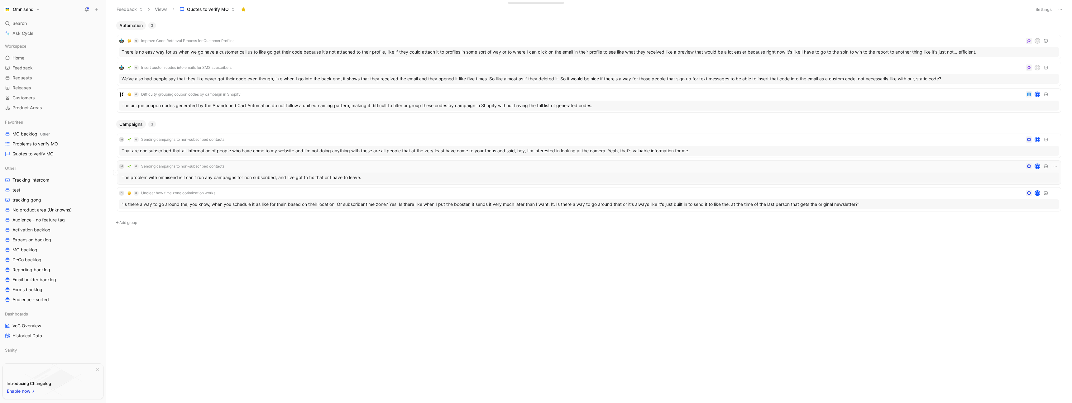
click at [304, 168] on div "M Sending campaigns to non-subscribed contacts K" at bounding box center [589, 166] width 940 height 7
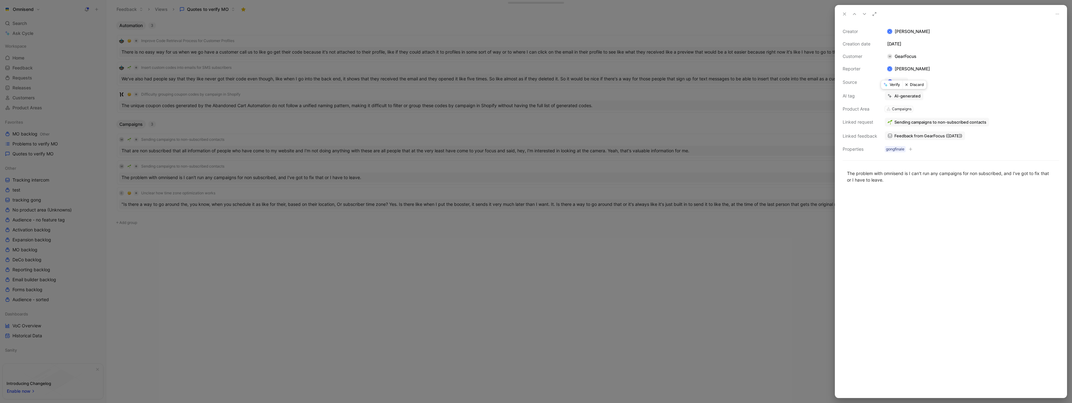
click at [895, 85] on button "Verify" at bounding box center [891, 84] width 21 height 9
click at [373, 142] on div at bounding box center [536, 201] width 1072 height 403
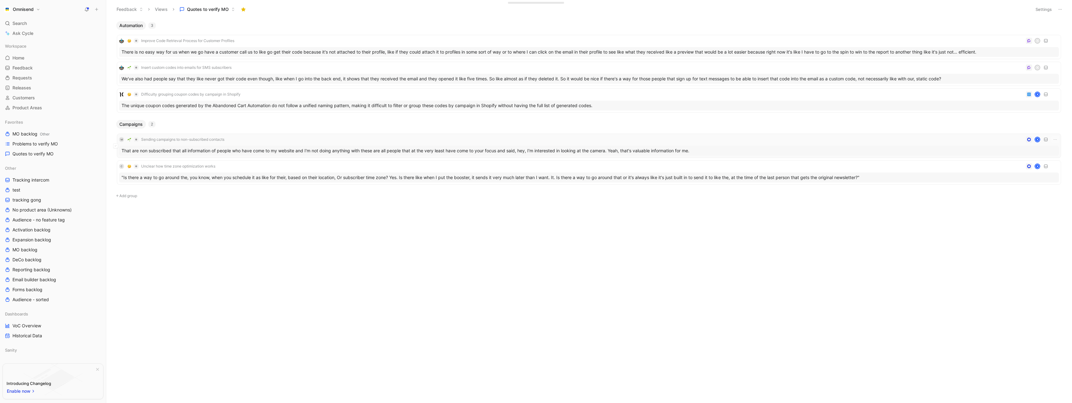
click at [371, 140] on div "M Sending campaigns to non-subscribed contacts K" at bounding box center [589, 139] width 940 height 7
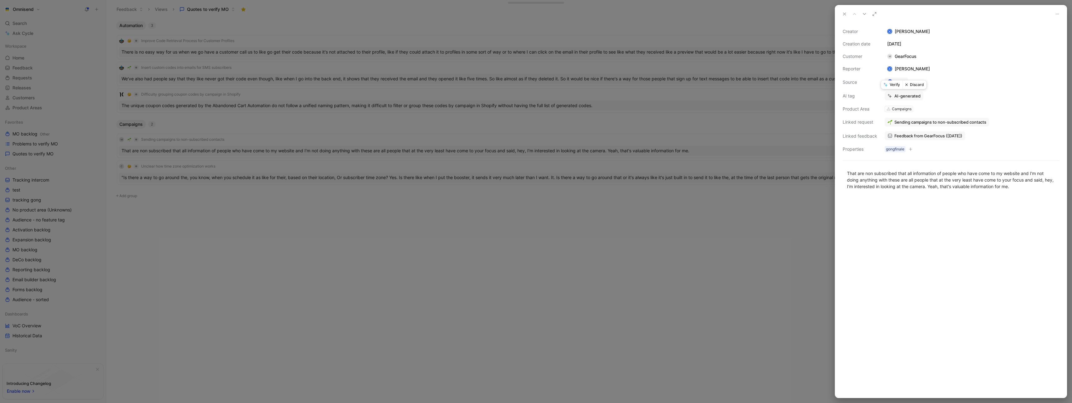
click at [921, 83] on button "Discard" at bounding box center [914, 84] width 24 height 9
click at [388, 191] on div at bounding box center [536, 201] width 1072 height 403
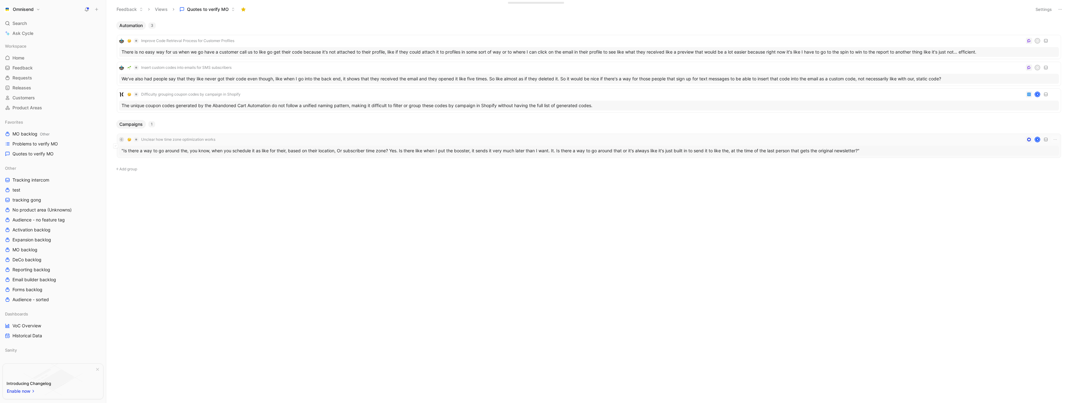
click at [297, 137] on div "C Unclear how time zone optimization works K" at bounding box center [589, 139] width 940 height 7
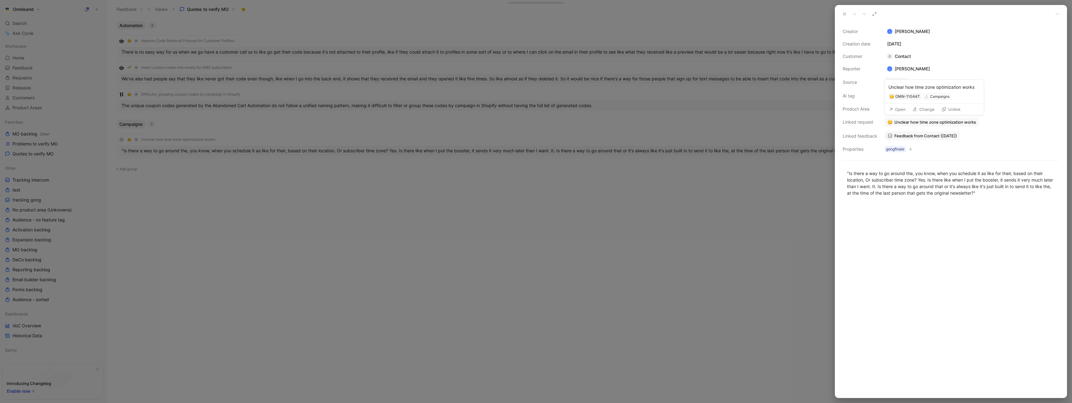
click at [890, 109] on icon at bounding box center [890, 109] width 4 height 4
click at [894, 86] on button "Verify" at bounding box center [891, 84] width 21 height 9
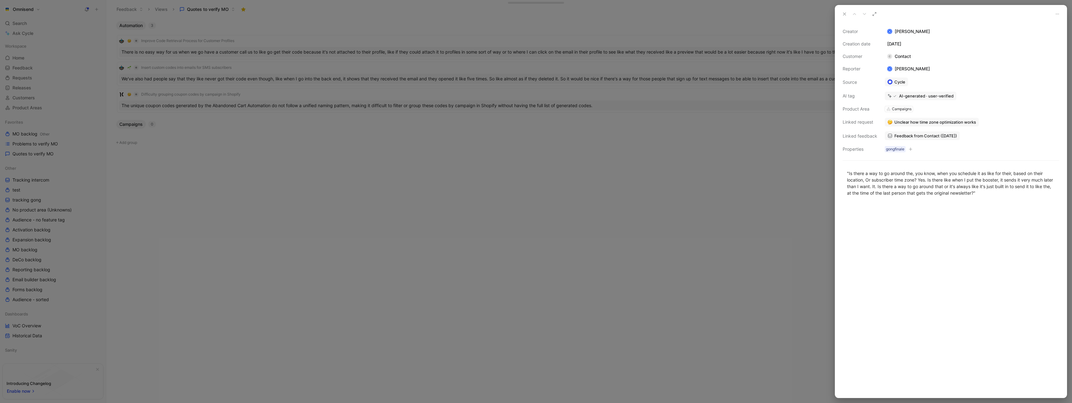
click at [425, 215] on div at bounding box center [536, 201] width 1072 height 403
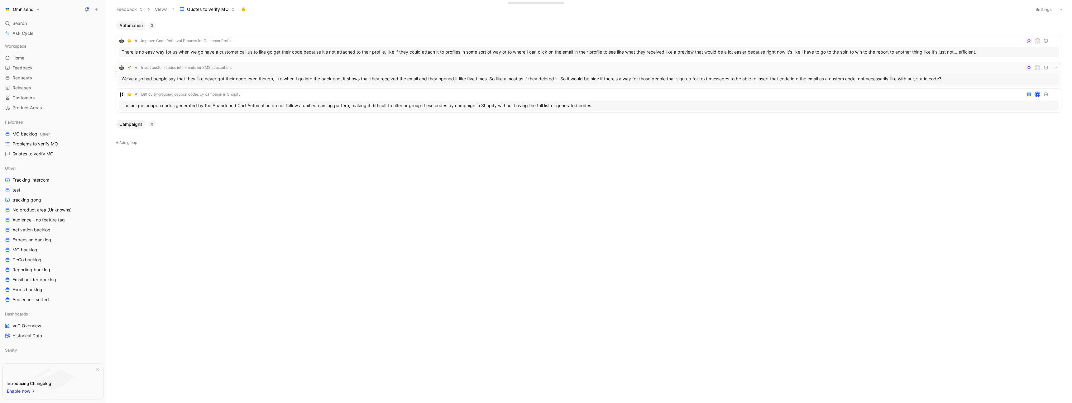
click at [263, 64] on div "Insert custom codes into emails for SMS subscribers K" at bounding box center [589, 67] width 940 height 7
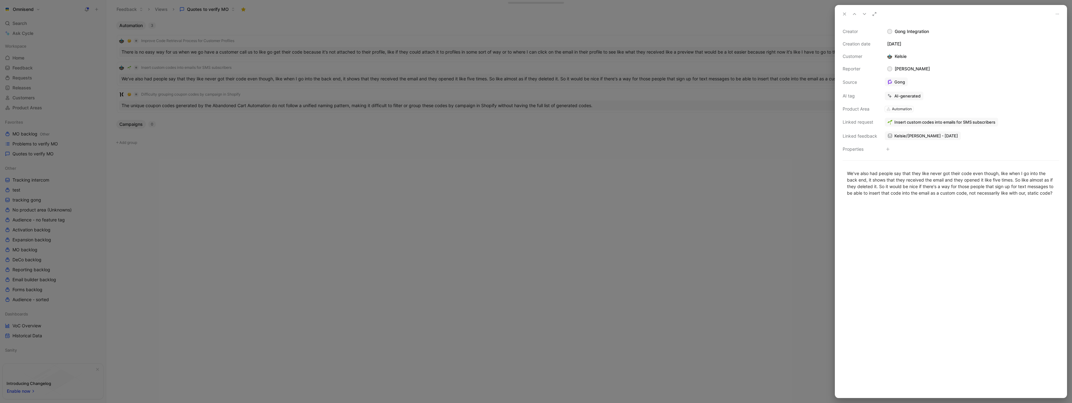
click at [464, 203] on div at bounding box center [536, 201] width 1072 height 403
